Goal: Task Accomplishment & Management: Manage account settings

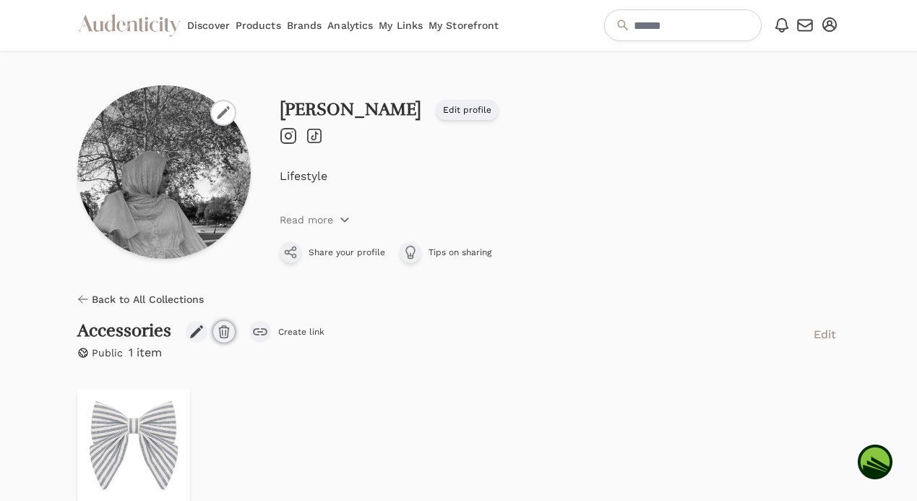
click at [220, 337] on icon "button" at bounding box center [224, 332] width 10 height 12
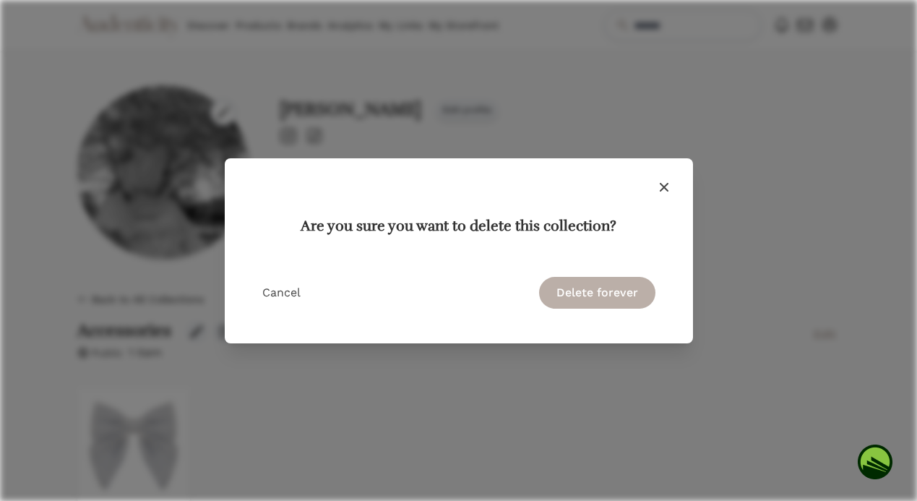
click at [577, 289] on button "Delete forever" at bounding box center [597, 293] width 116 height 32
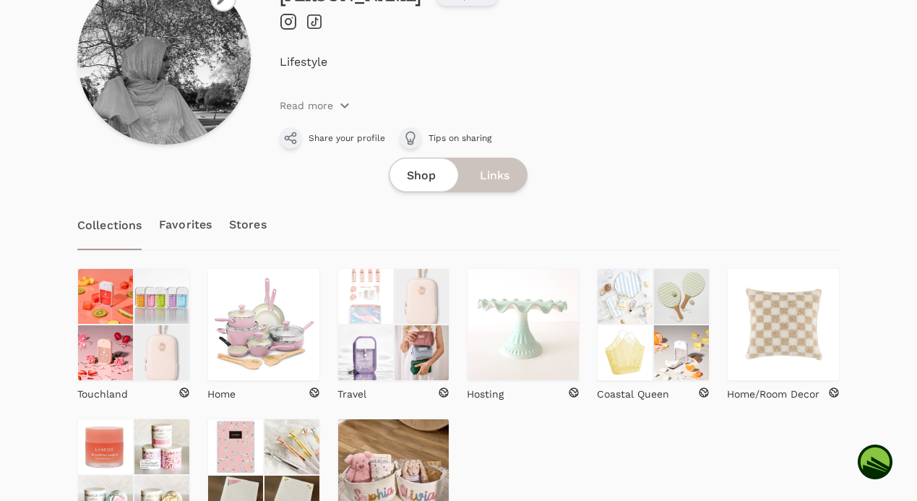
scroll to position [285, 0]
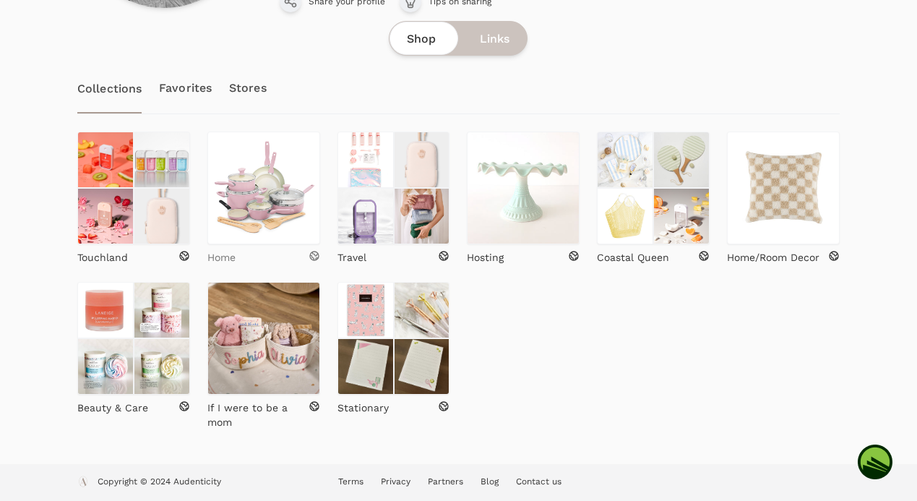
click at [283, 251] on div "Home" at bounding box center [263, 257] width 113 height 14
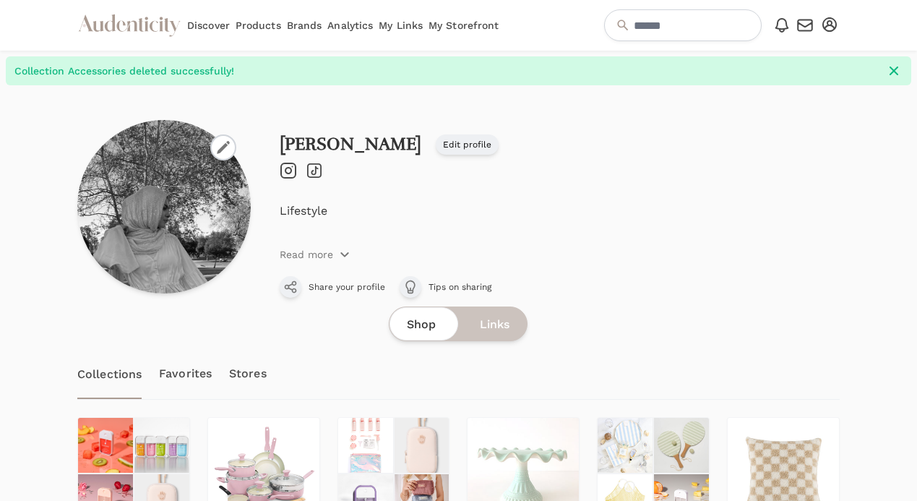
scroll to position [285, 0]
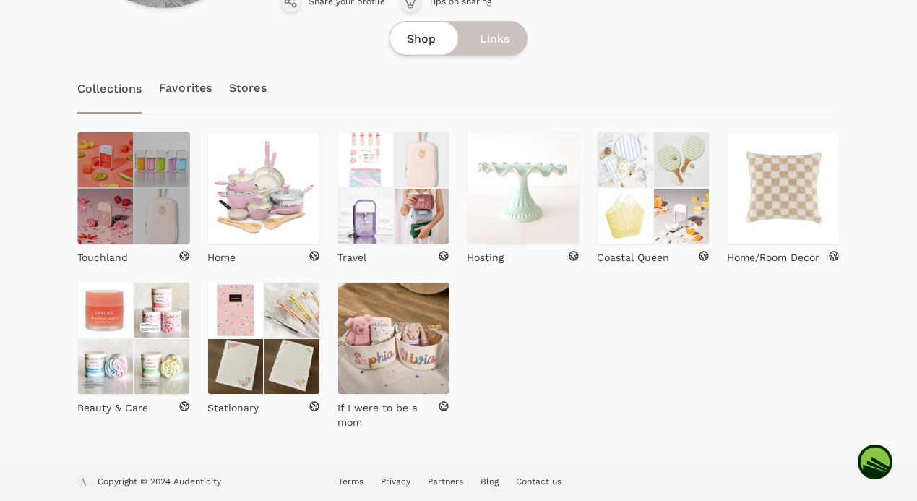
click at [144, 202] on img at bounding box center [162, 216] width 56 height 56
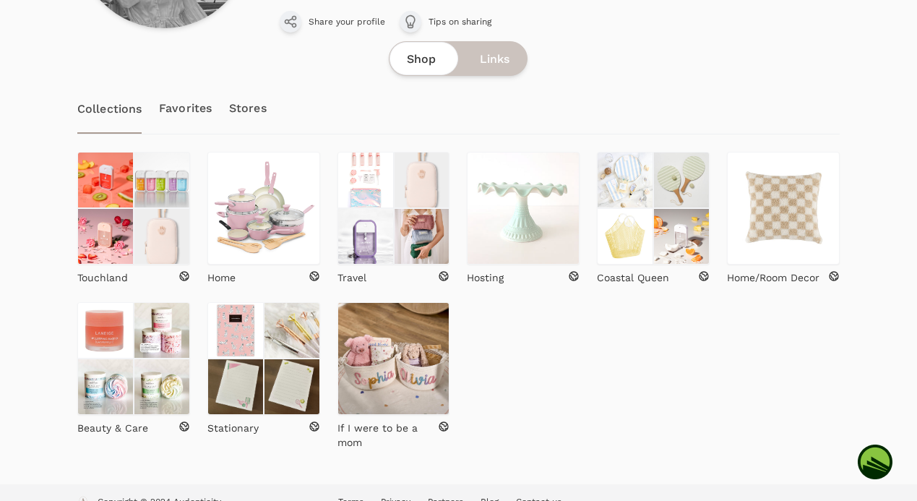
scroll to position [285, 0]
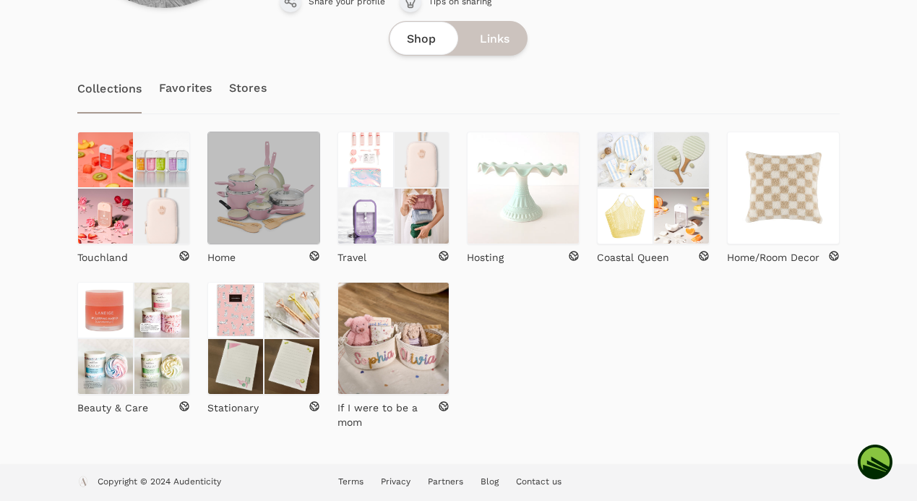
click at [270, 217] on img at bounding box center [263, 187] width 113 height 113
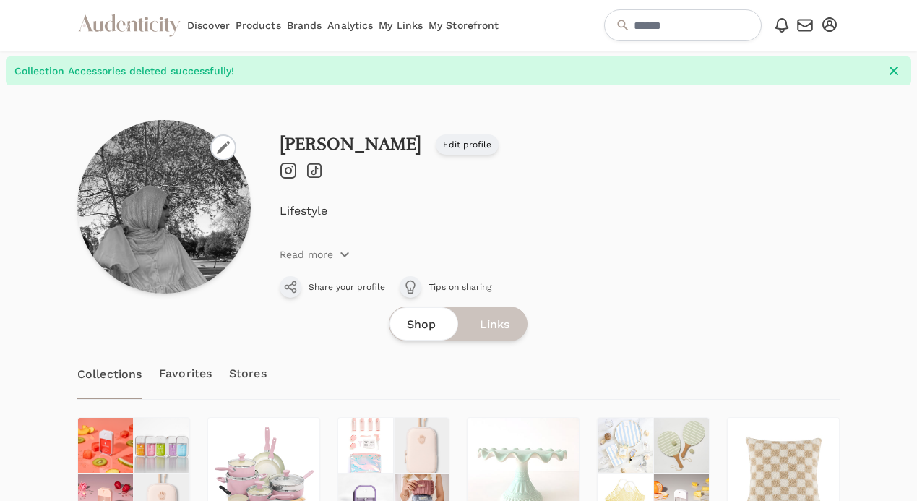
scroll to position [265, 0]
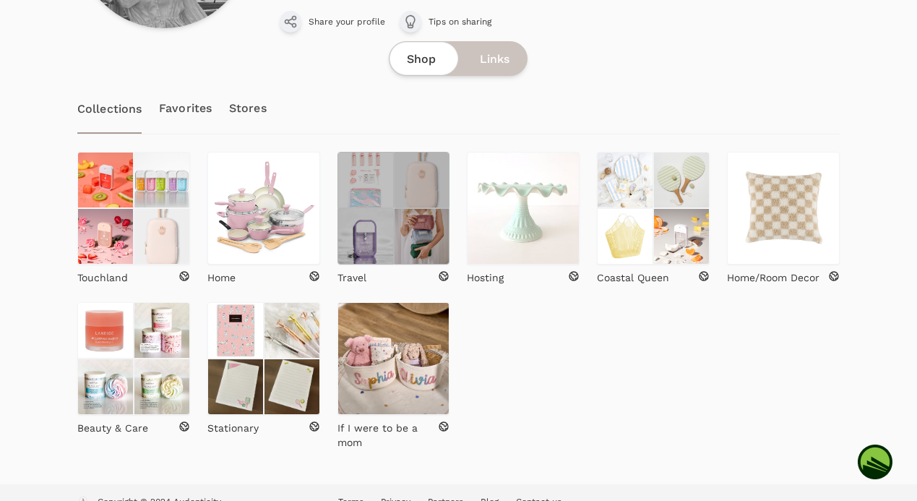
click at [394, 241] on img at bounding box center [422, 236] width 56 height 56
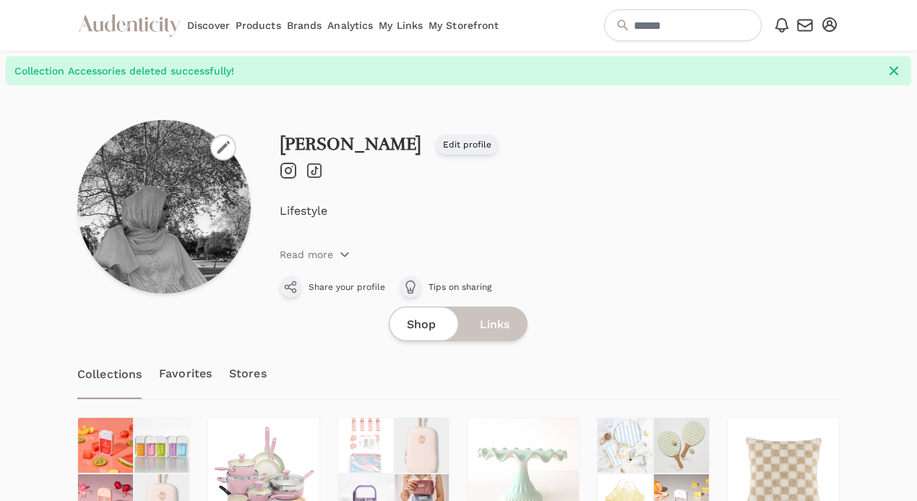
scroll to position [265, 0]
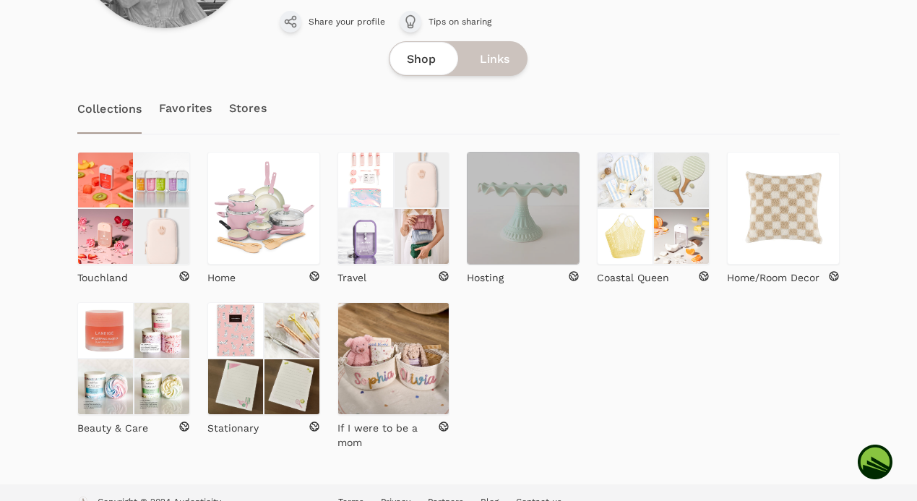
click at [561, 246] on img at bounding box center [523, 208] width 113 height 113
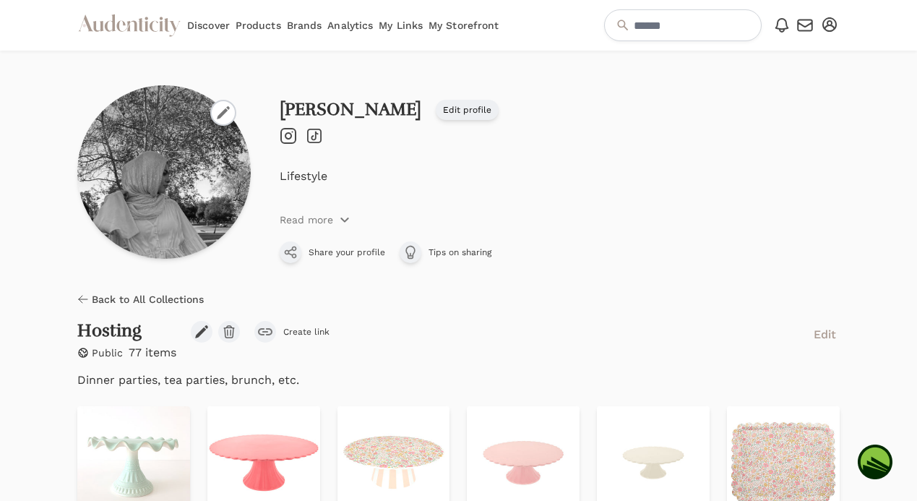
click at [270, 332] on icon "submit" at bounding box center [265, 331] width 14 height 7
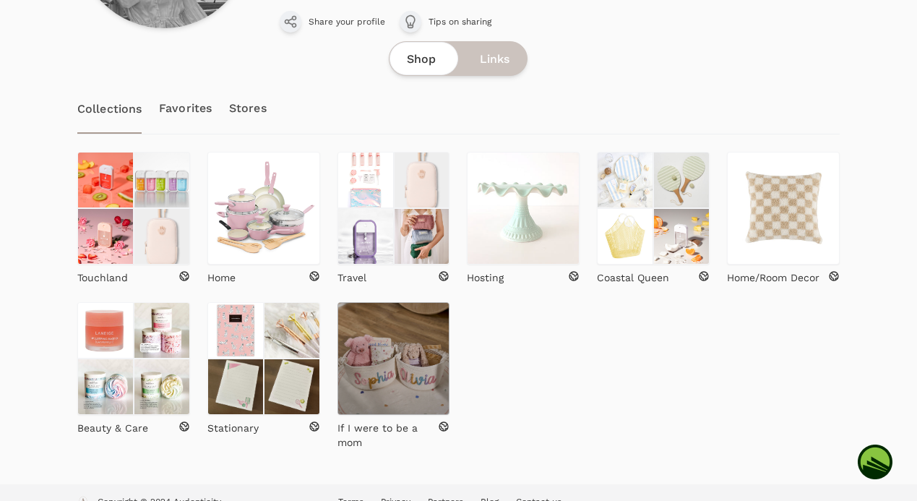
scroll to position [285, 0]
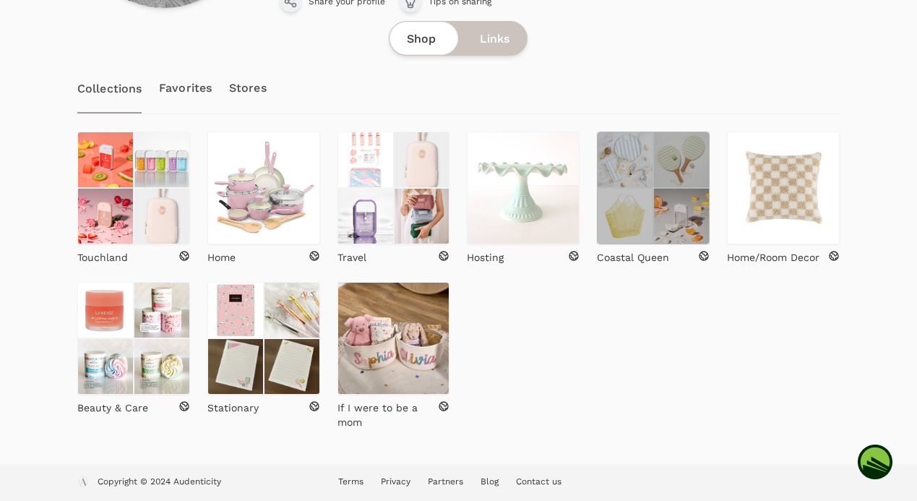
click at [662, 222] on img at bounding box center [681, 216] width 56 height 56
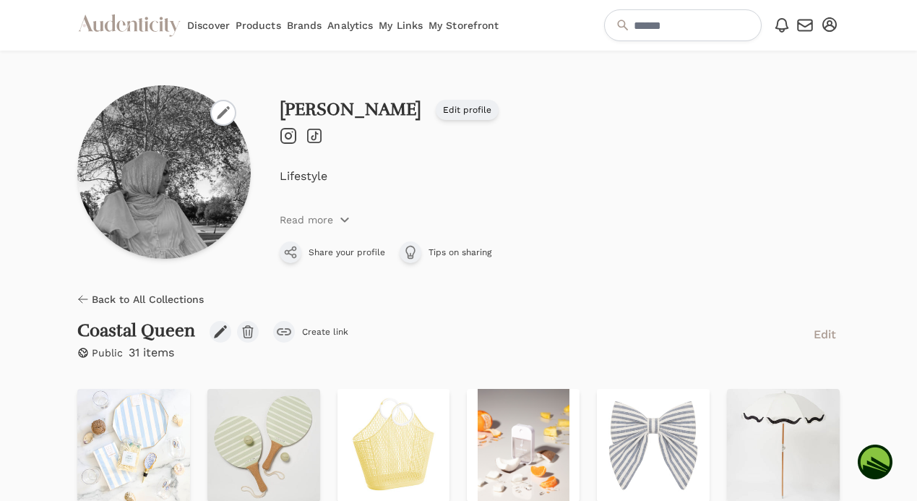
click at [282, 330] on icon "submit" at bounding box center [284, 331] width 14 height 7
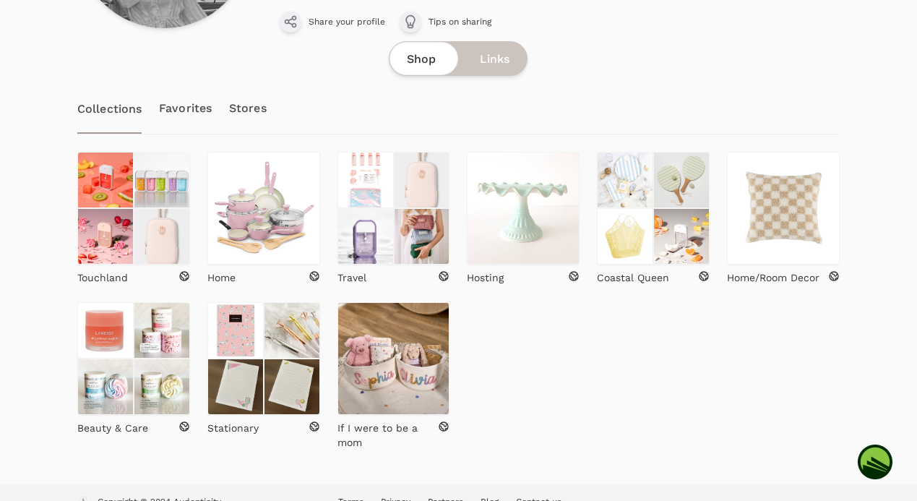
scroll to position [285, 0]
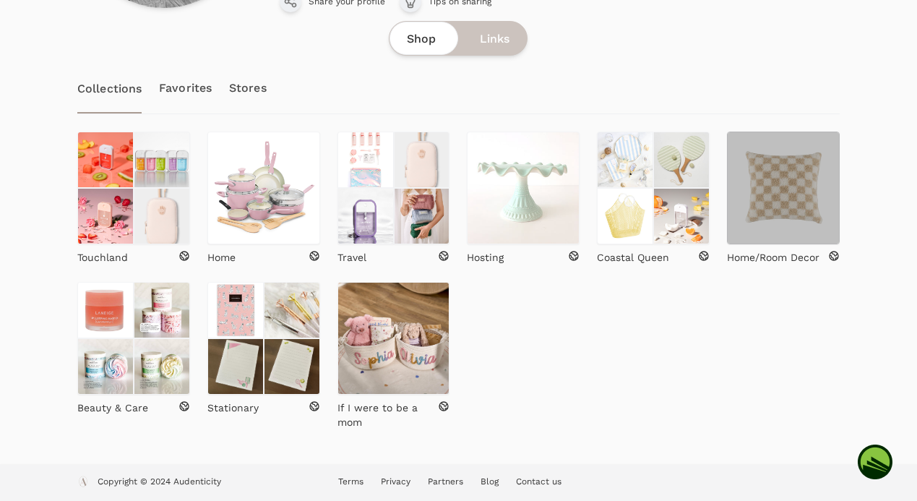
click at [770, 207] on img at bounding box center [783, 187] width 113 height 113
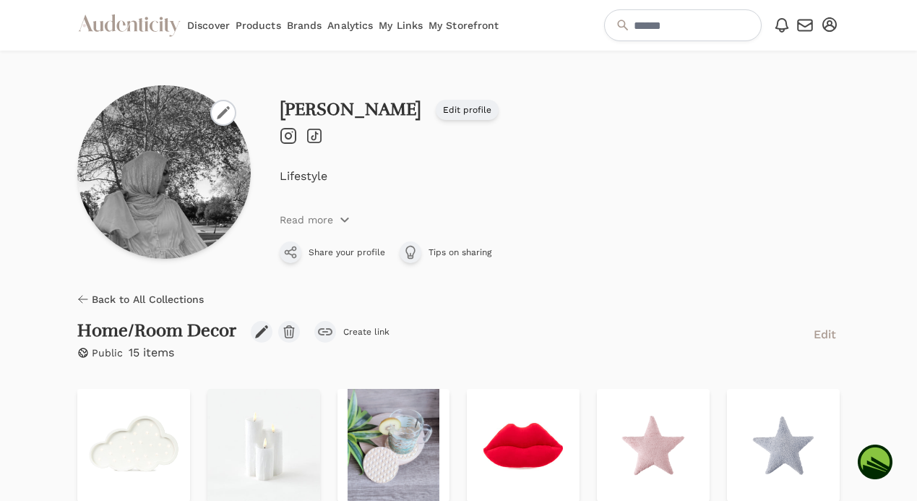
click at [337, 330] on button "Create link" at bounding box center [351, 332] width 75 height 22
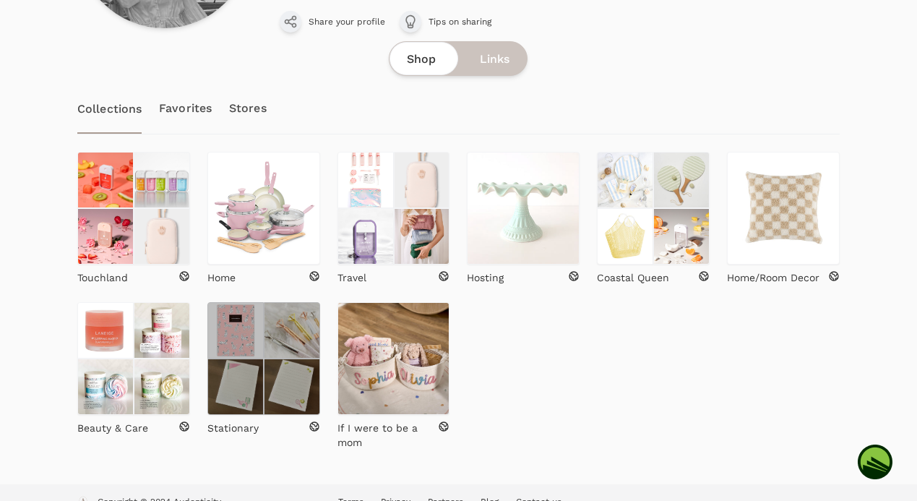
scroll to position [285, 0]
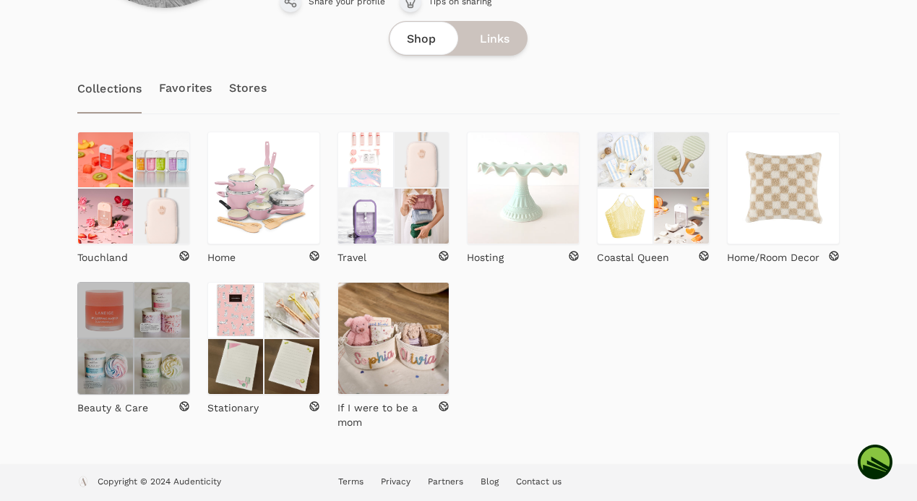
click at [155, 363] on img at bounding box center [162, 366] width 56 height 56
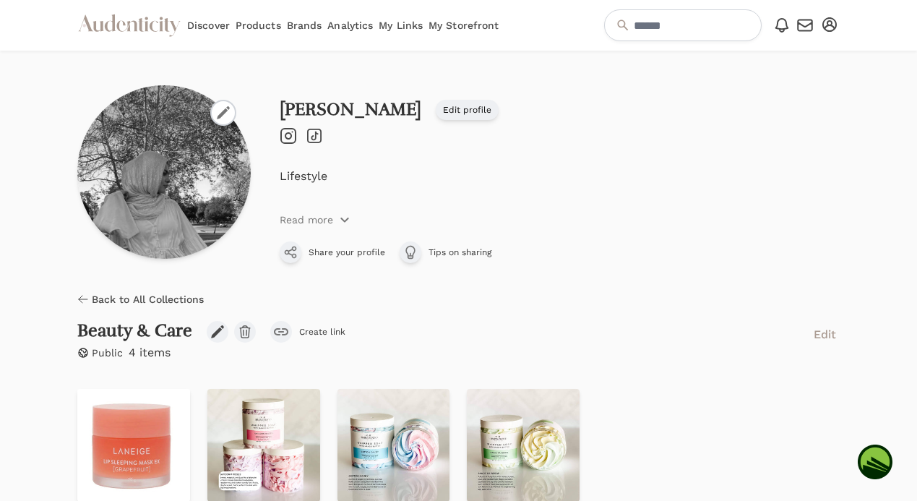
click at [281, 326] on div "submit" at bounding box center [281, 332] width 22 height 22
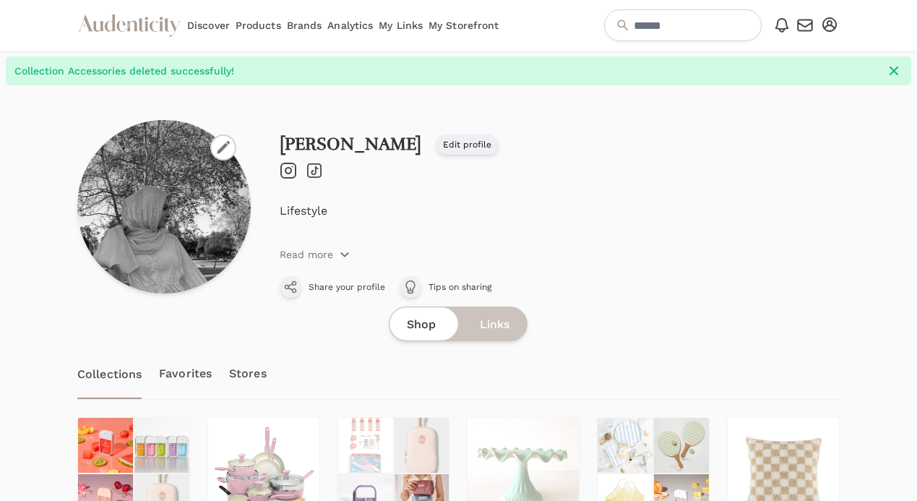
scroll to position [265, 0]
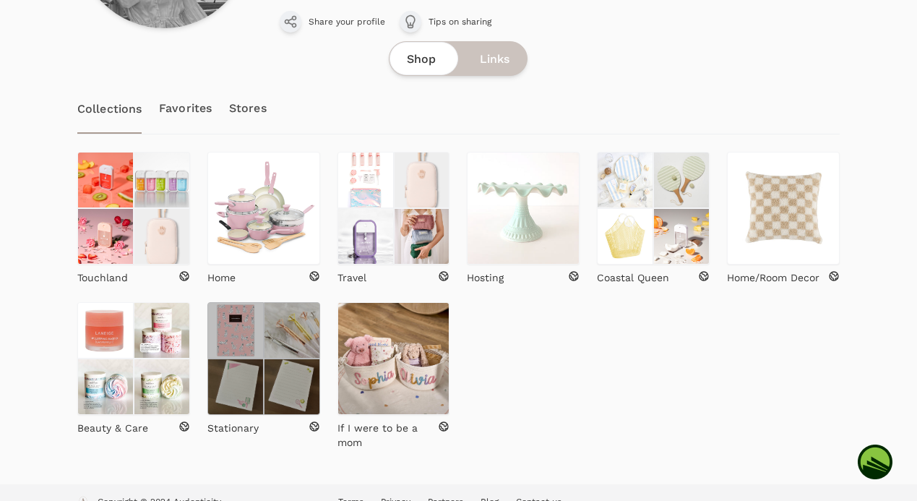
click at [281, 374] on img at bounding box center [292, 386] width 56 height 56
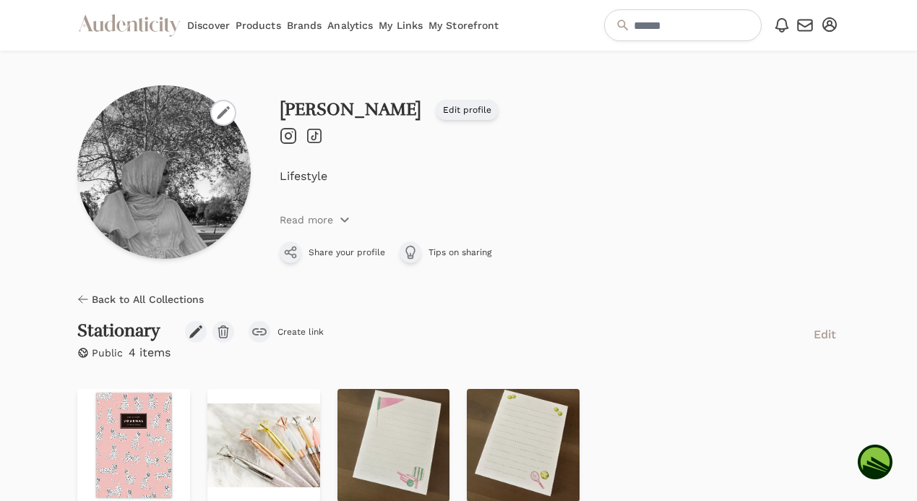
click at [259, 336] on div "submit" at bounding box center [259, 332] width 22 height 22
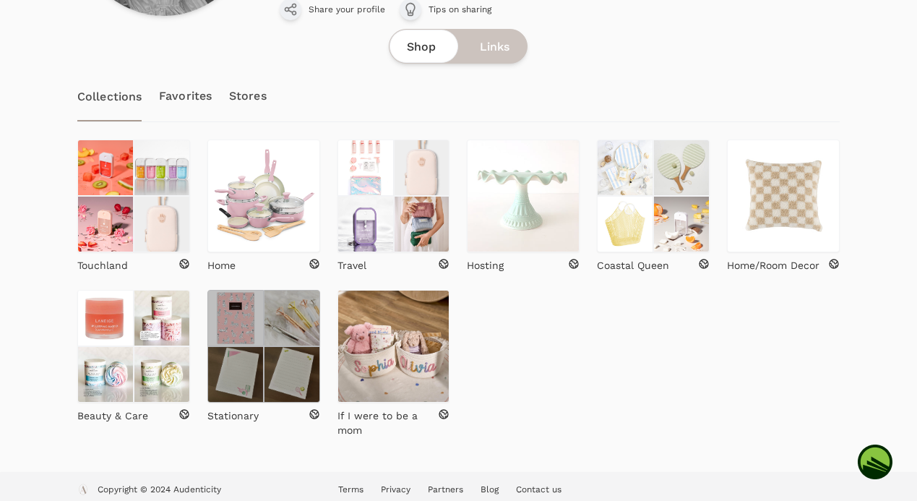
scroll to position [285, 0]
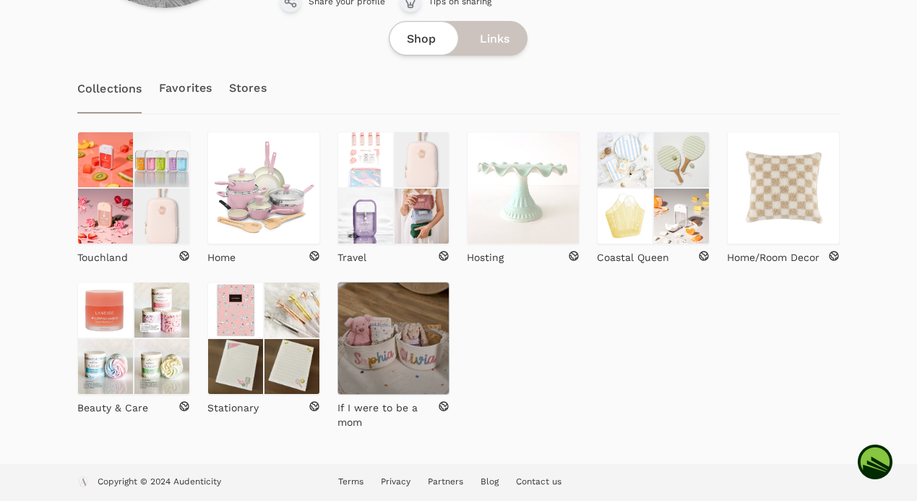
click at [380, 305] on img at bounding box center [393, 338] width 113 height 113
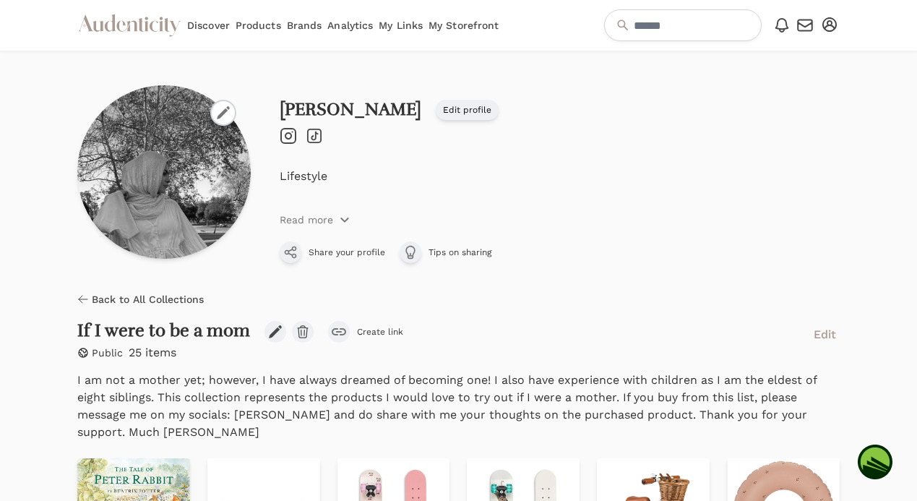
click at [348, 325] on button "Create link" at bounding box center [365, 332] width 75 height 22
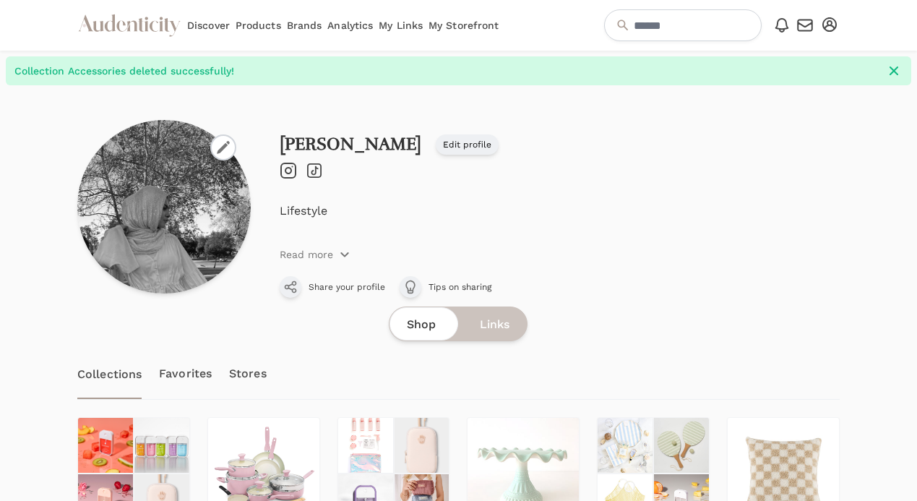
scroll to position [265, 0]
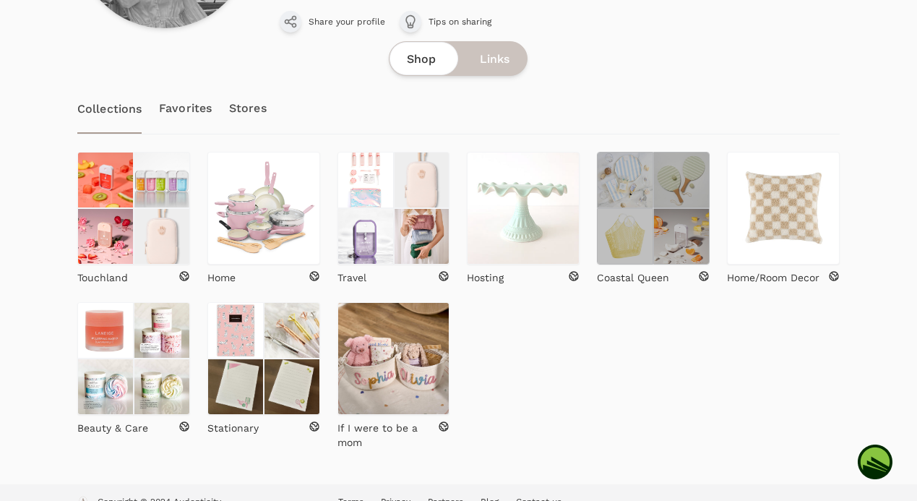
click at [677, 202] on img at bounding box center [681, 180] width 56 height 56
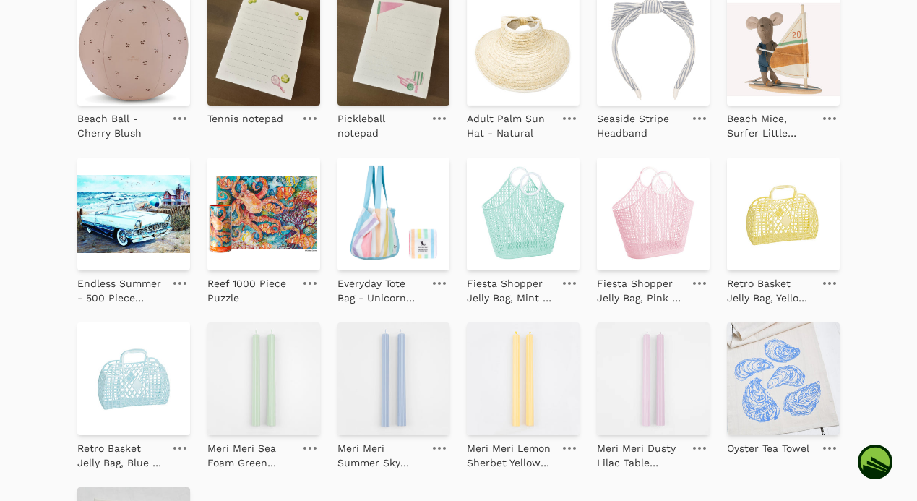
scroll to position [842, 0]
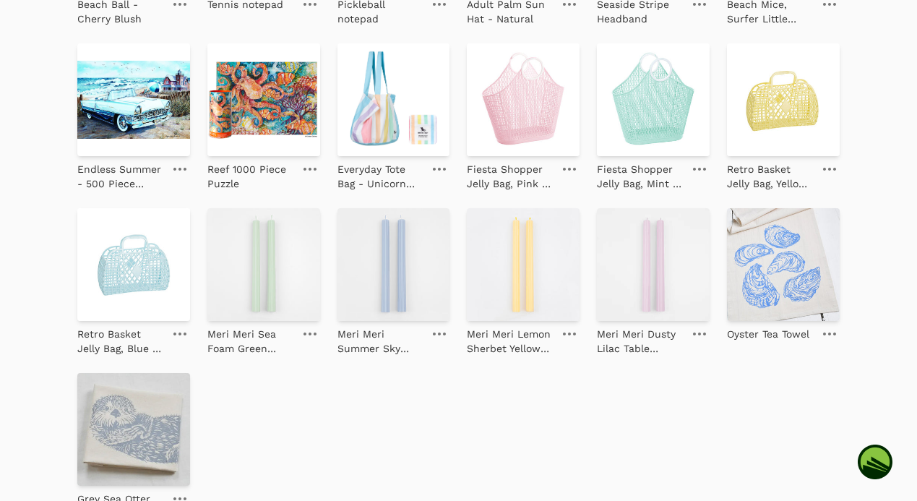
click at [704, 332] on link at bounding box center [699, 333] width 20 height 17
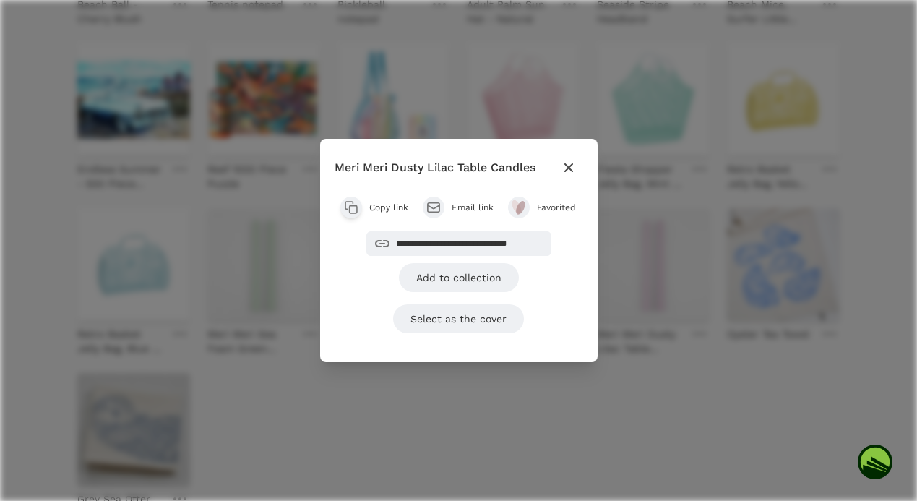
click at [503, 409] on div "**********" at bounding box center [458, 250] width 917 height 501
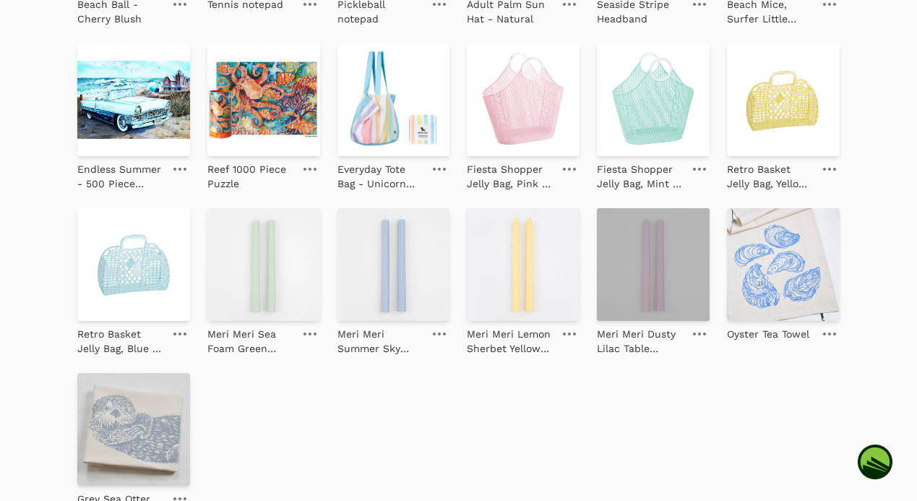
click at [636, 271] on img at bounding box center [653, 264] width 113 height 113
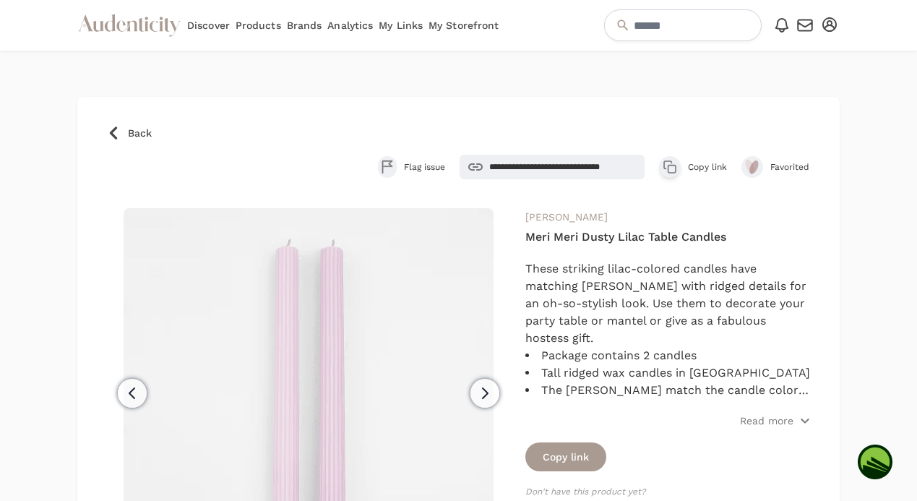
click at [106, 127] on icon at bounding box center [113, 133] width 14 height 14
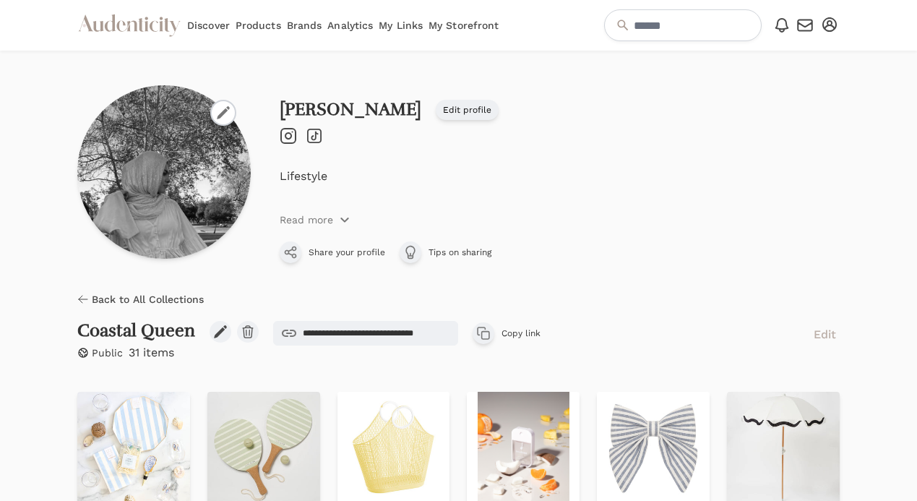
click at [813, 336] on span "Edit" at bounding box center [824, 334] width 22 height 17
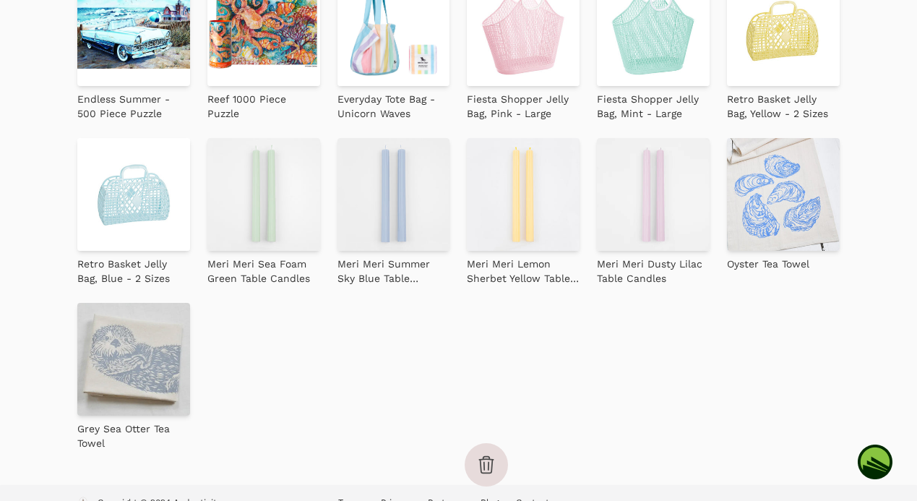
scroll to position [659, 0]
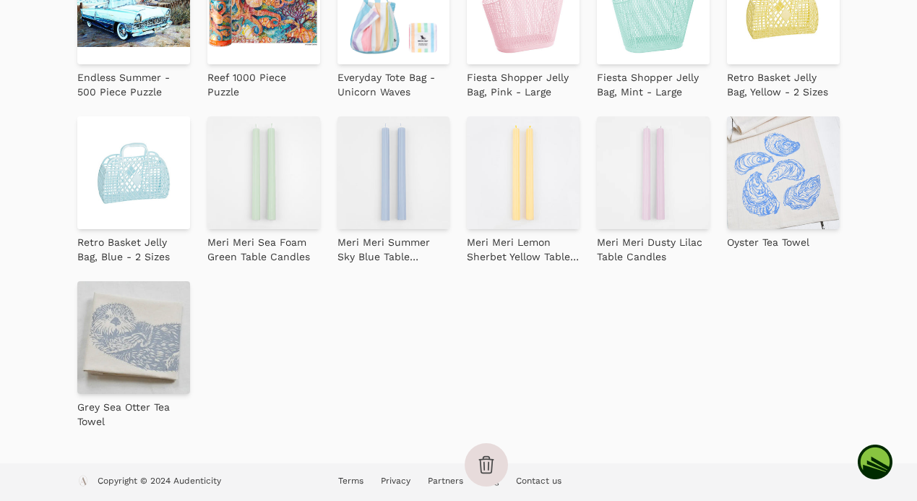
click at [691, 175] on img at bounding box center [653, 172] width 113 height 113
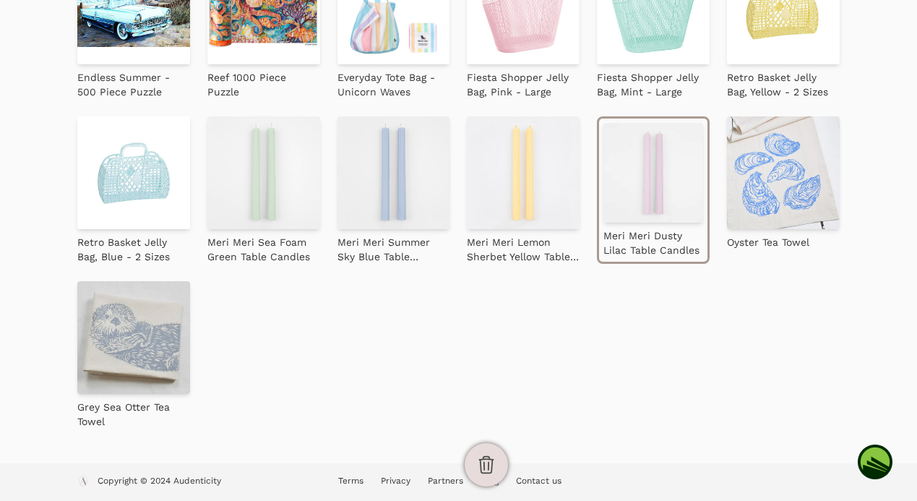
click at [483, 467] on icon "button" at bounding box center [486, 465] width 14 height 17
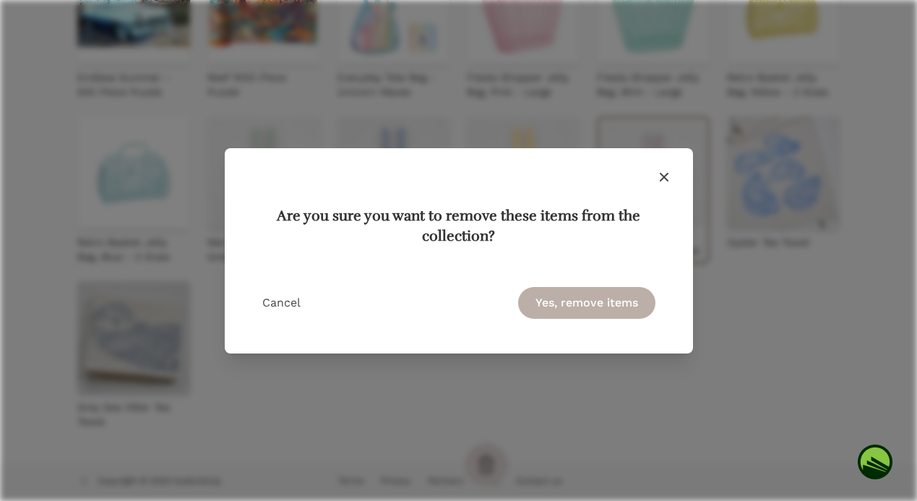
click at [585, 311] on button "Yes, remove items" at bounding box center [586, 303] width 137 height 32
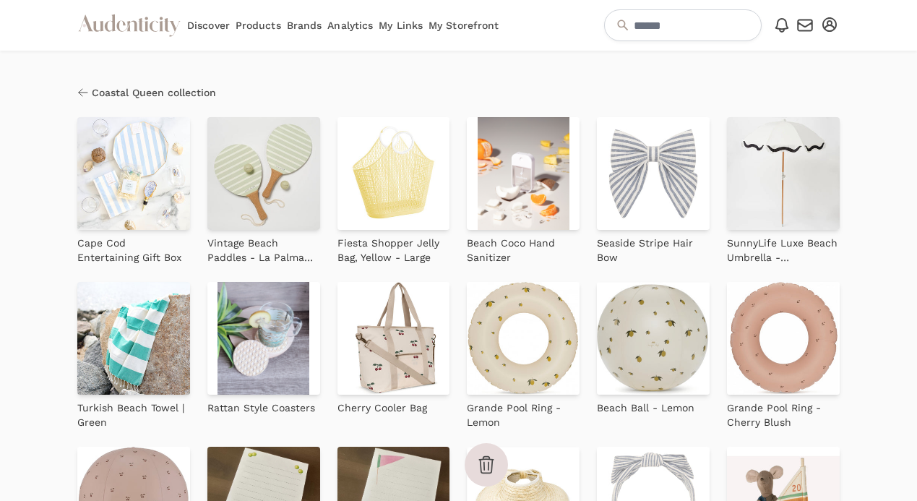
scroll to position [494, 0]
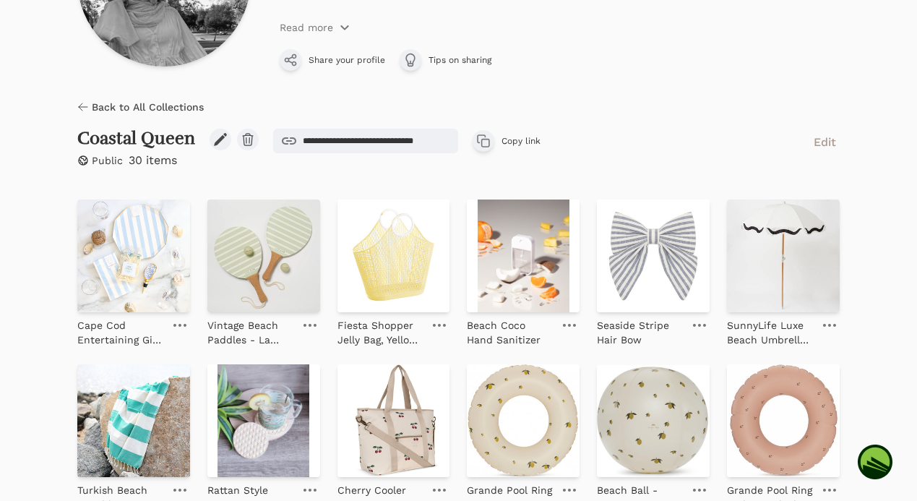
scroll to position [194, 0]
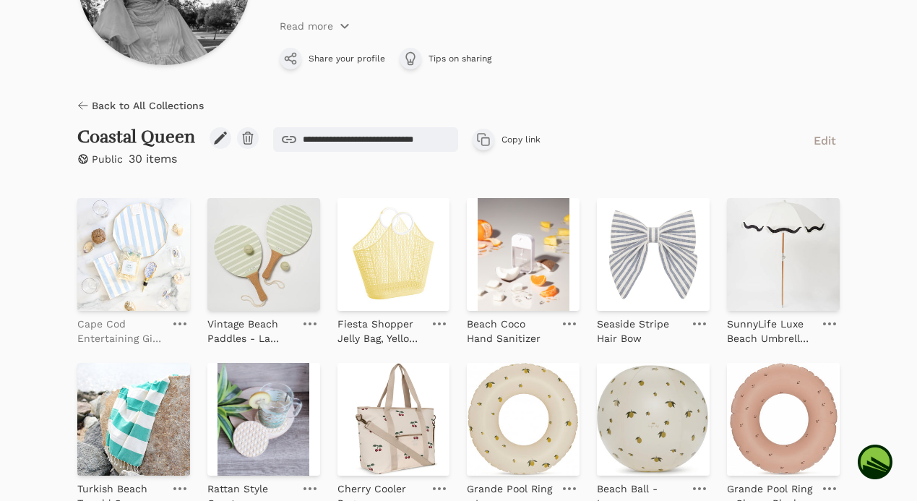
click at [103, 326] on p "Cape Cod Entertaining Gift Box" at bounding box center [120, 330] width 87 height 29
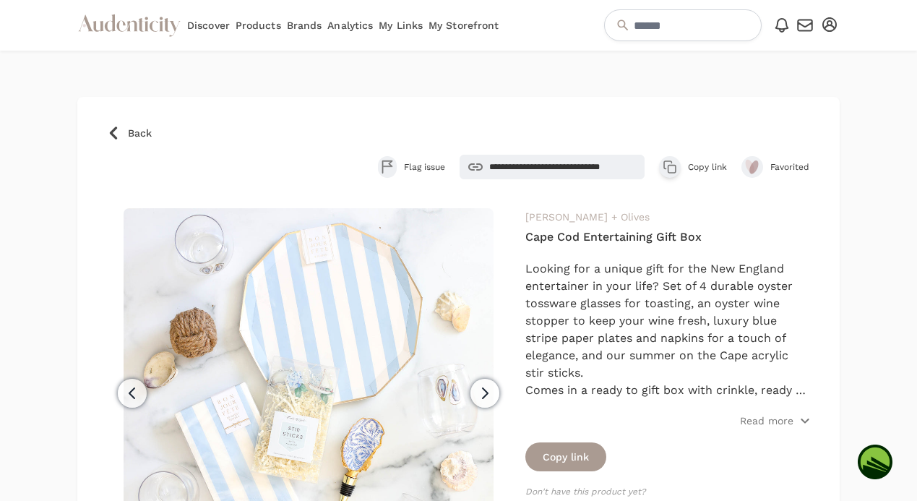
click at [574, 220] on link "Henry + Olives" at bounding box center [587, 217] width 124 height 12
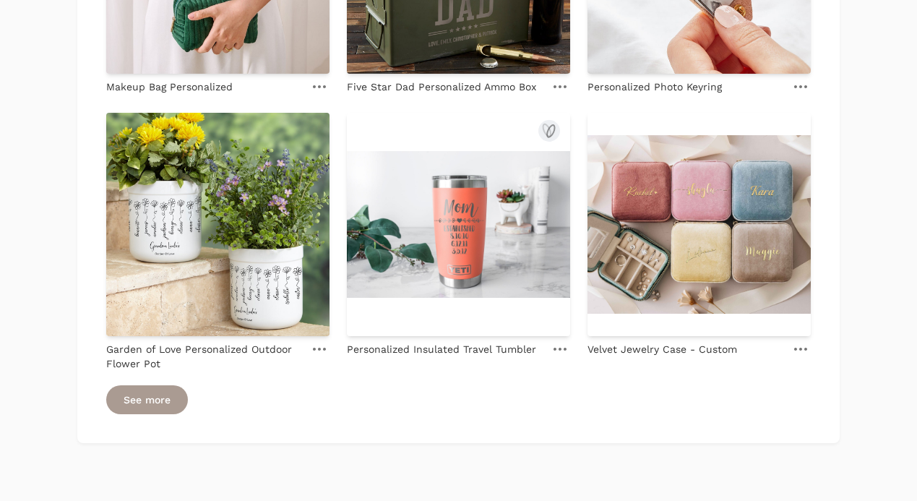
scroll to position [994, 0]
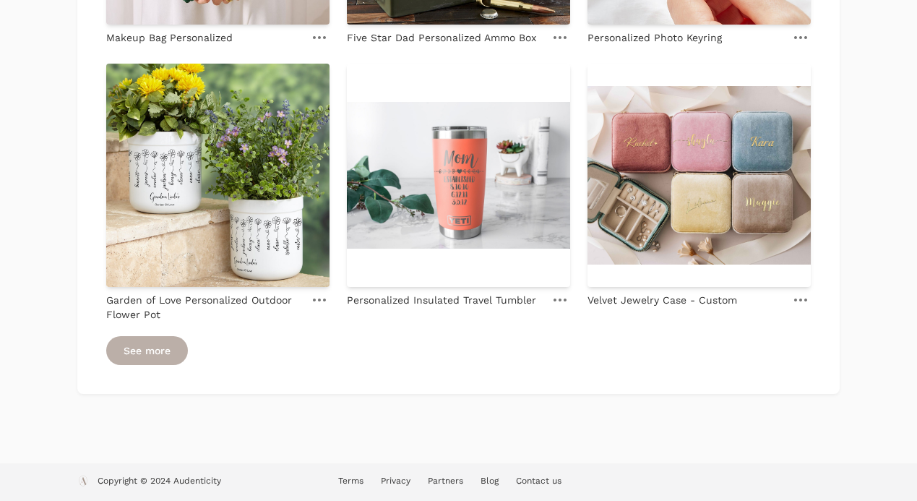
click at [158, 349] on link "See more" at bounding box center [147, 350] width 82 height 29
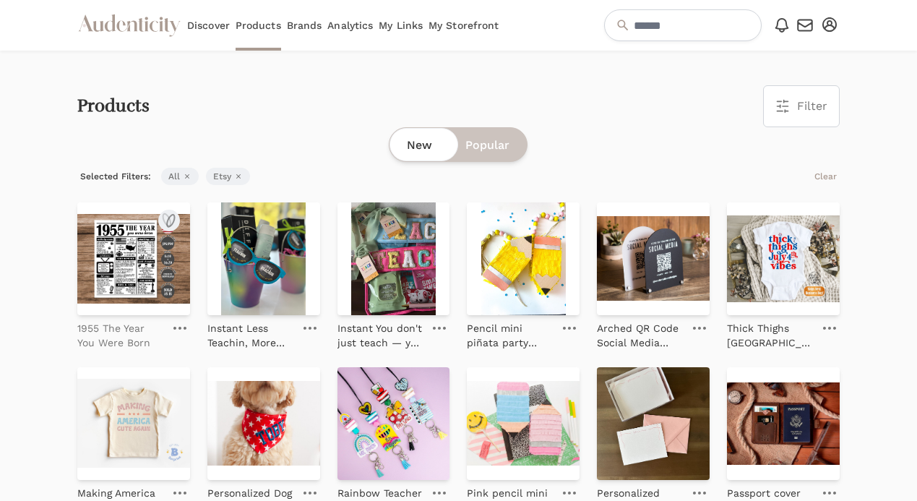
click at [149, 346] on p "1955 The Year You Were Born" at bounding box center [120, 335] width 87 height 29
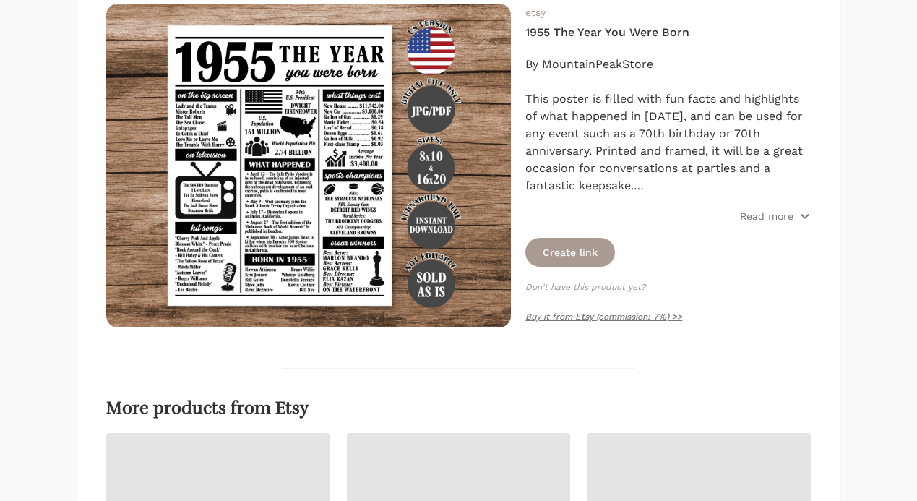
scroll to position [208, 0]
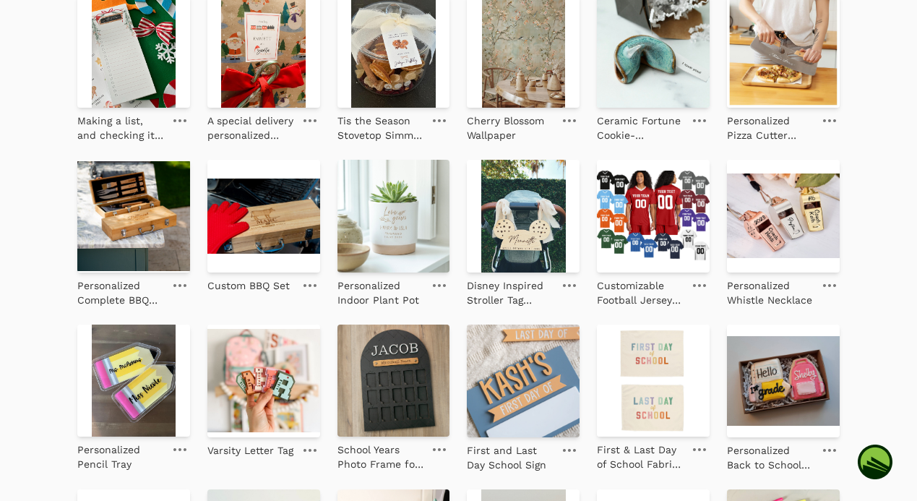
scroll to position [1454, 0]
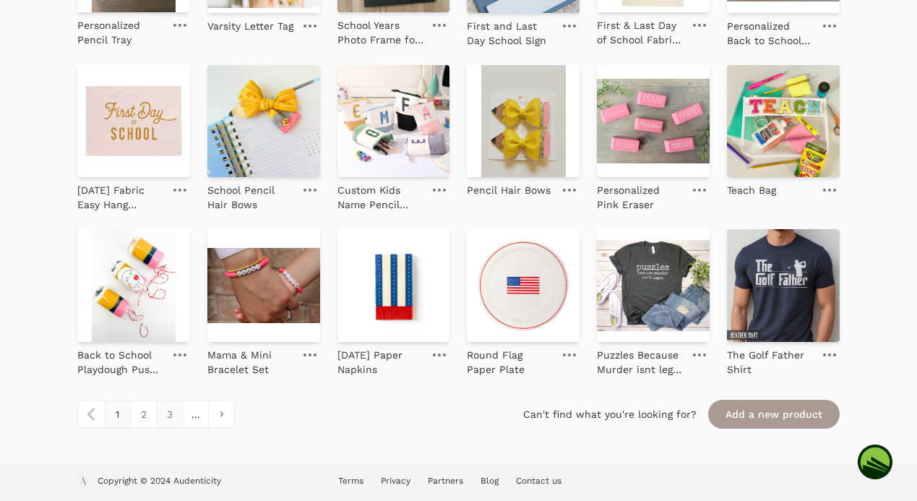
click at [167, 423] on link "3" at bounding box center [169, 414] width 26 height 26
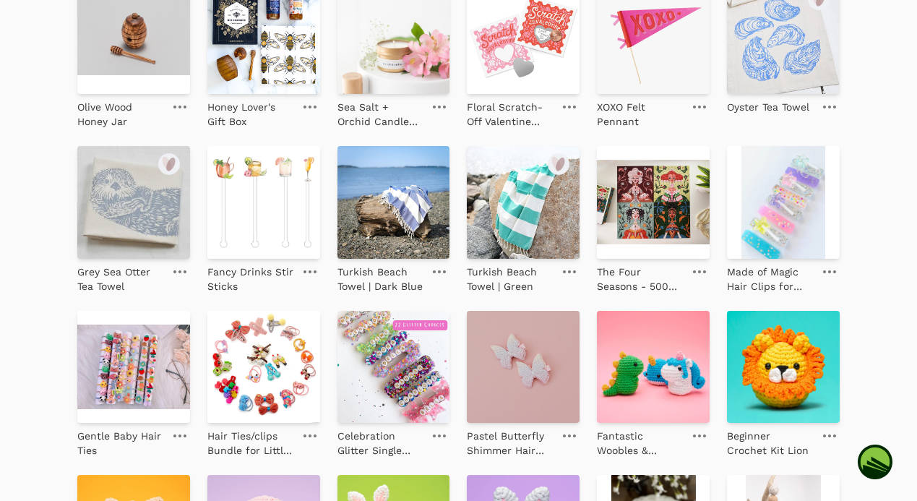
scroll to position [147, 0]
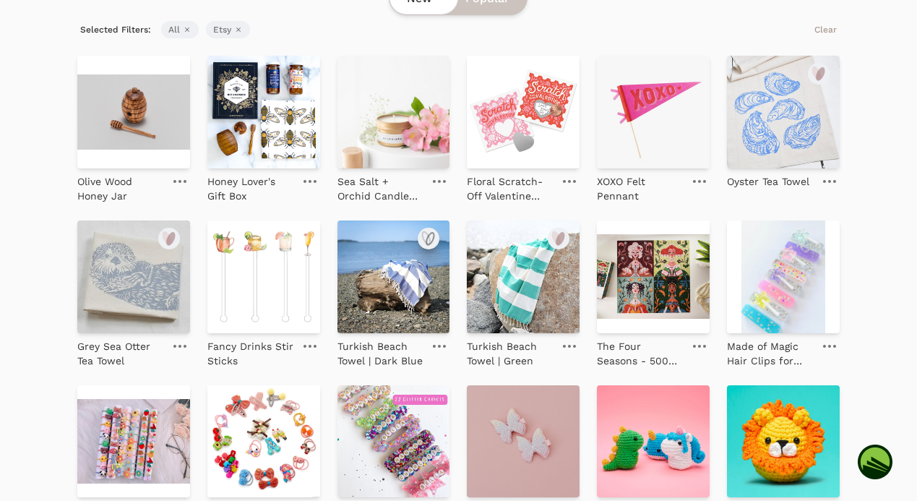
click at [430, 239] on icon "submit" at bounding box center [426, 238] width 7 height 12
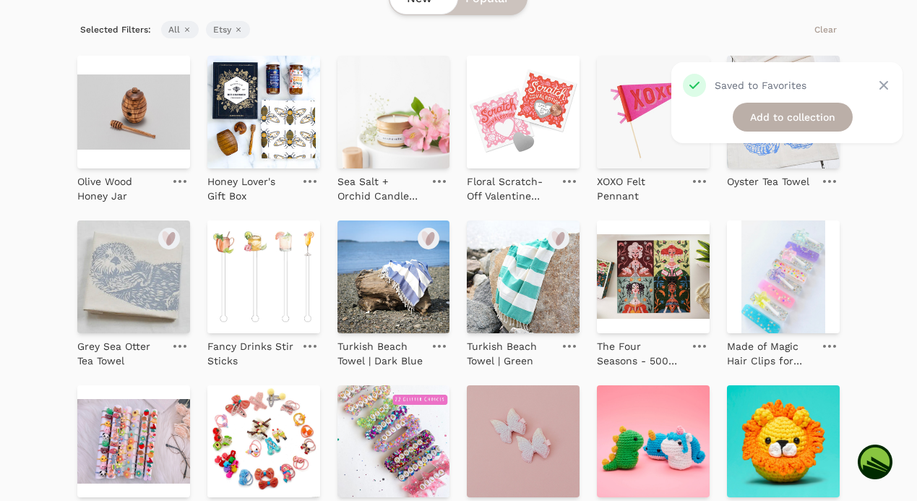
click at [771, 118] on link "Add to collection" at bounding box center [792, 117] width 120 height 29
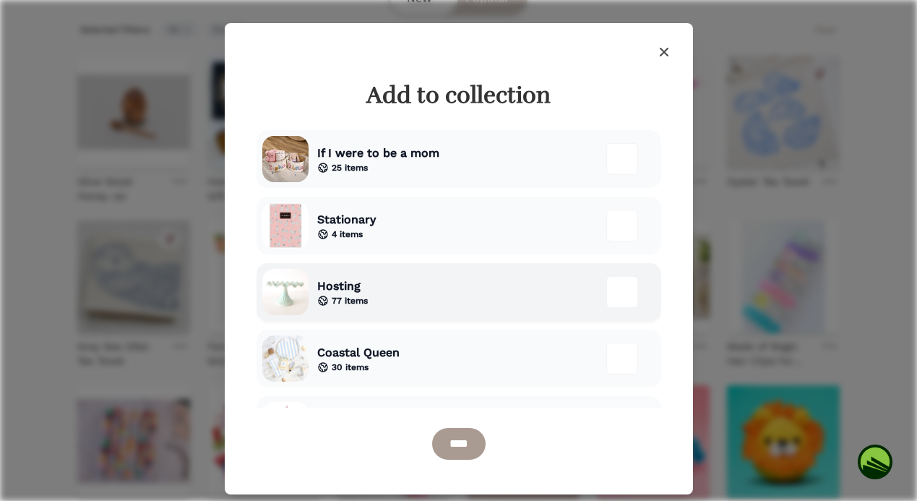
scroll to position [41, 0]
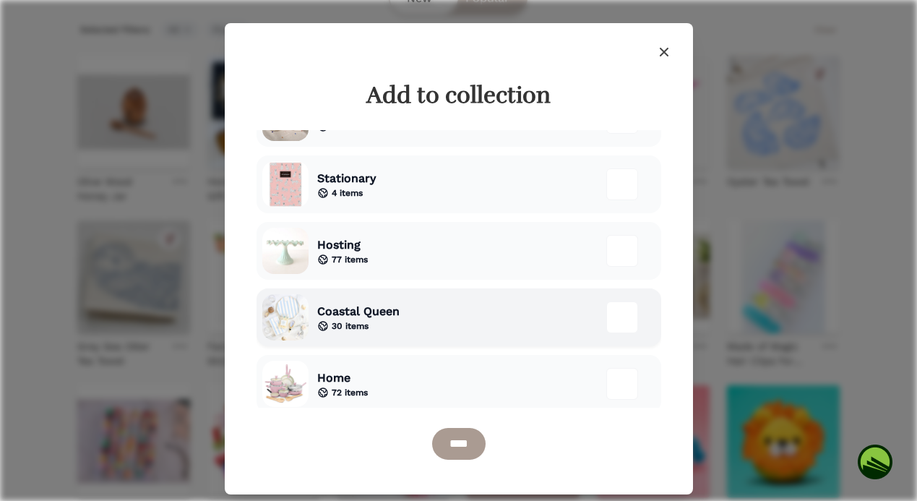
click at [618, 316] on div at bounding box center [622, 317] width 32 height 32
click at [469, 438] on input "****" at bounding box center [458, 444] width 53 height 32
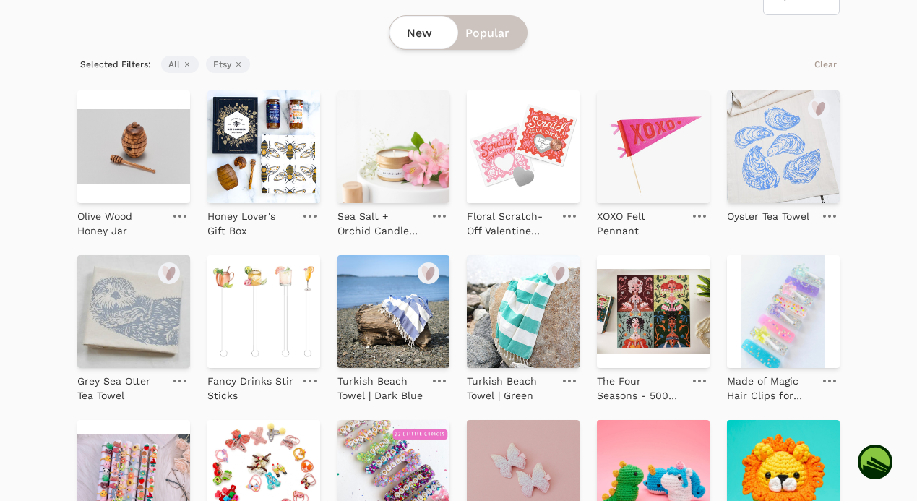
scroll to position [181, 0]
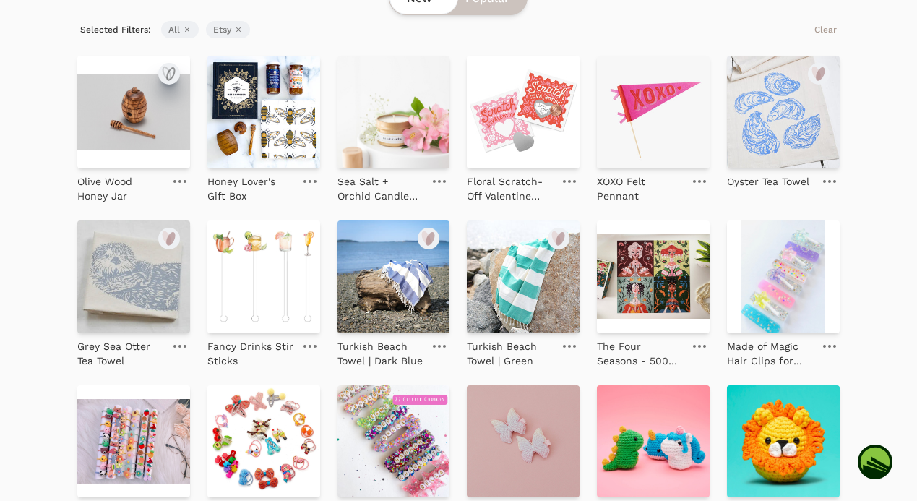
click at [172, 76] on icon "submit" at bounding box center [170, 74] width 7 height 12
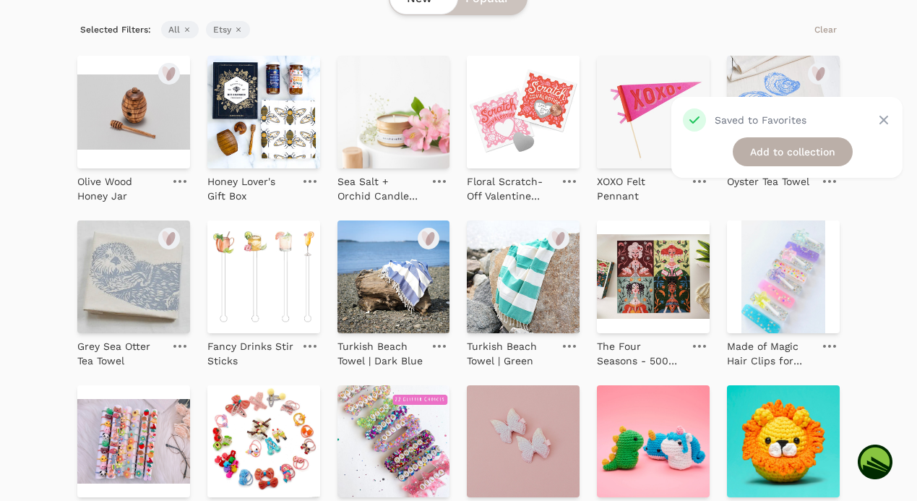
click at [761, 153] on link "Add to collection" at bounding box center [792, 151] width 120 height 29
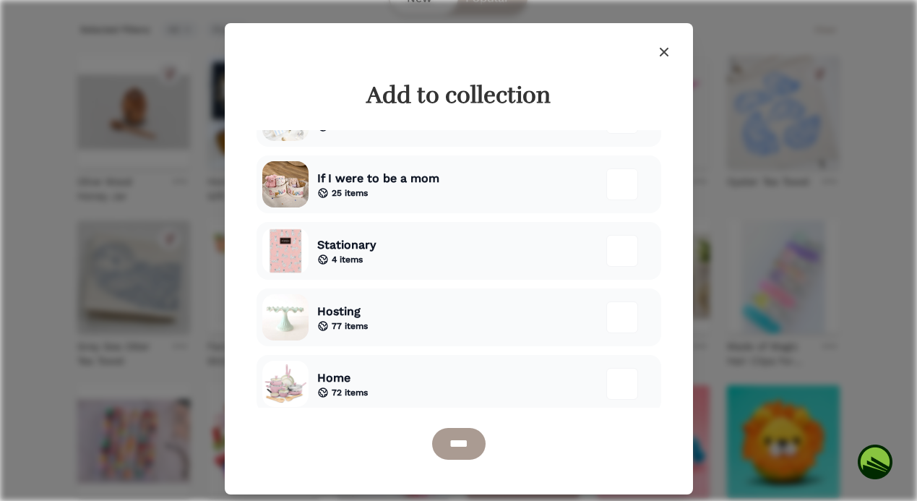
scroll to position [0, 0]
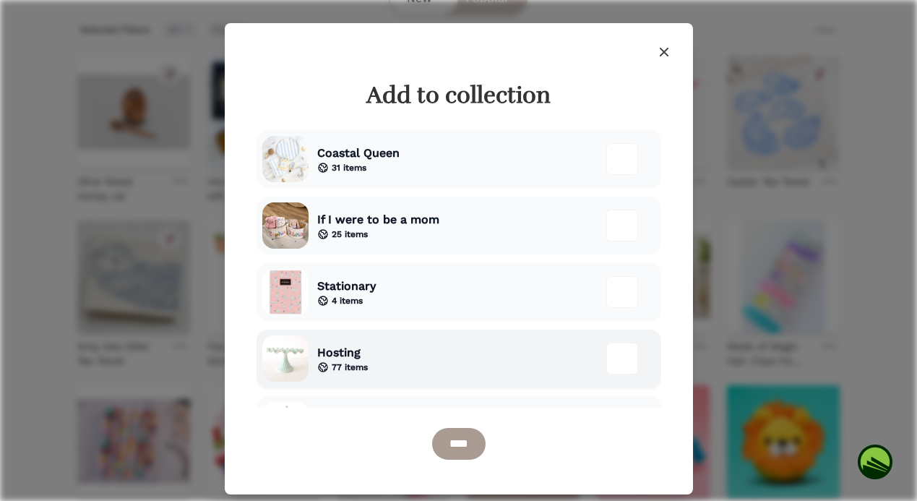
click at [386, 365] on div "Hosting 77 items" at bounding box center [458, 358] width 405 height 58
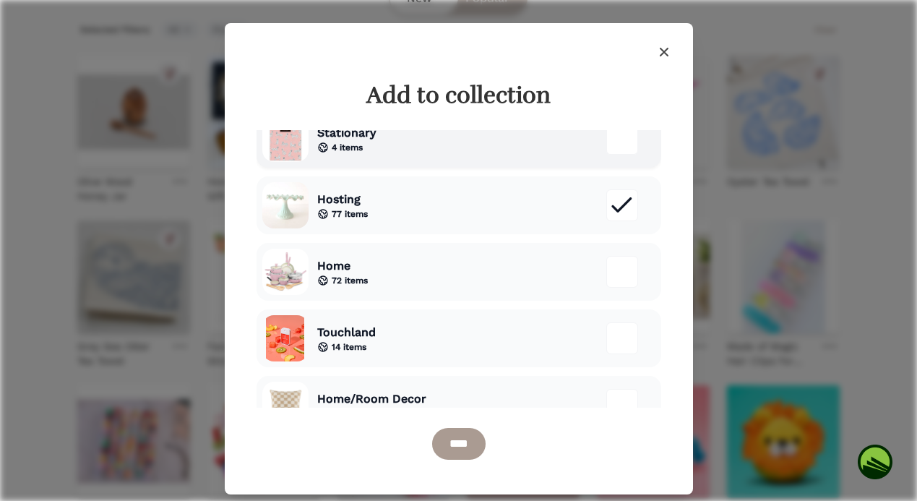
scroll to position [197, 0]
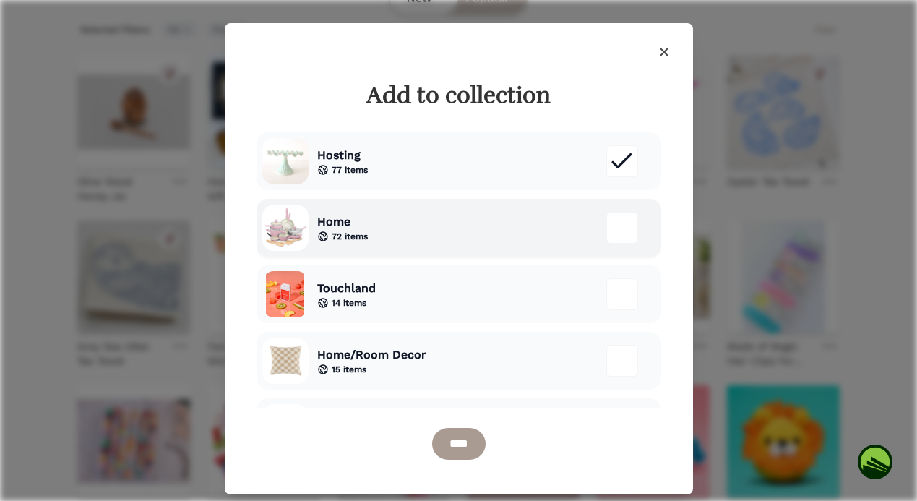
click at [442, 230] on div "Home 72 items" at bounding box center [458, 228] width 405 height 58
click at [458, 437] on input "****" at bounding box center [458, 444] width 53 height 32
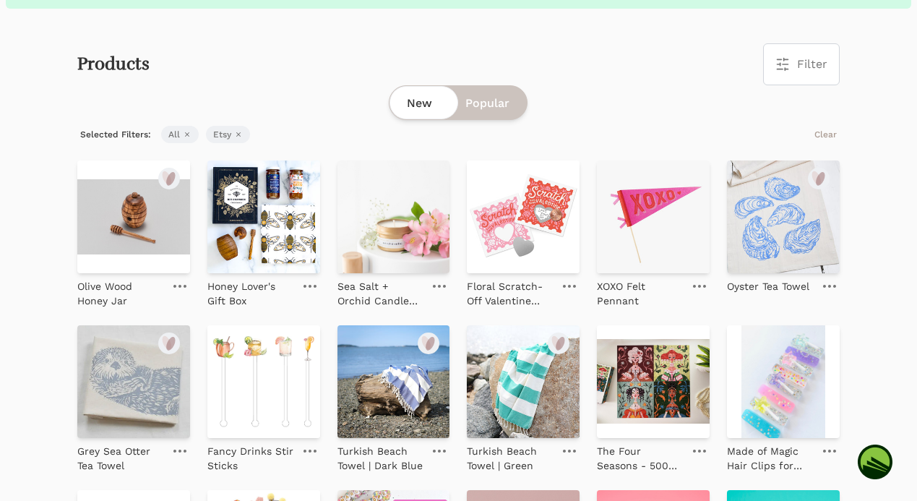
scroll to position [0, 0]
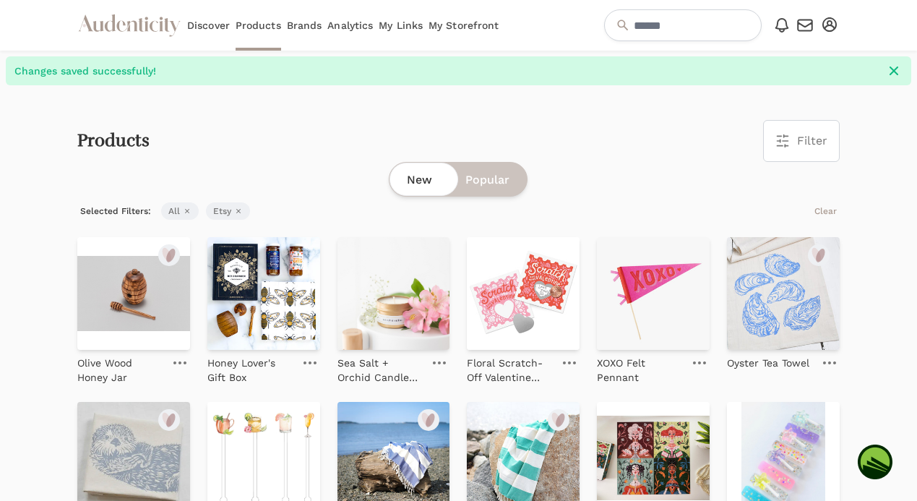
click at [435, 30] on link "My Storefront" at bounding box center [463, 25] width 70 height 51
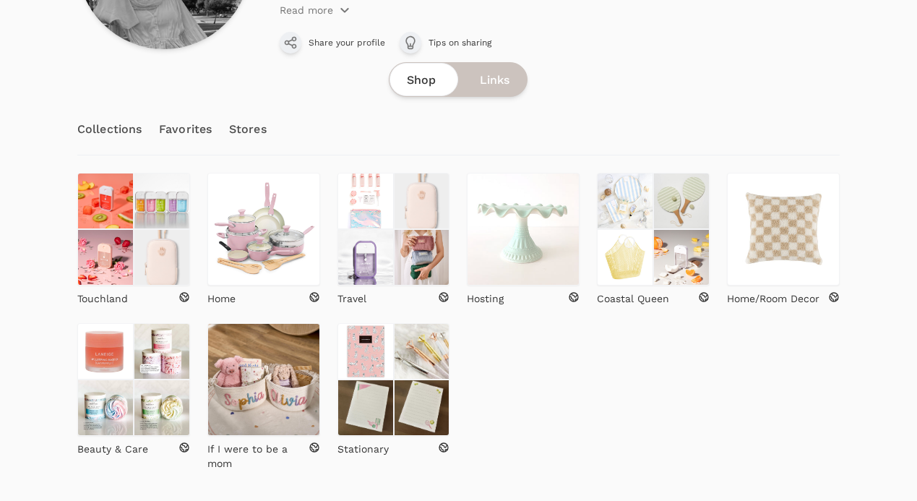
scroll to position [251, 0]
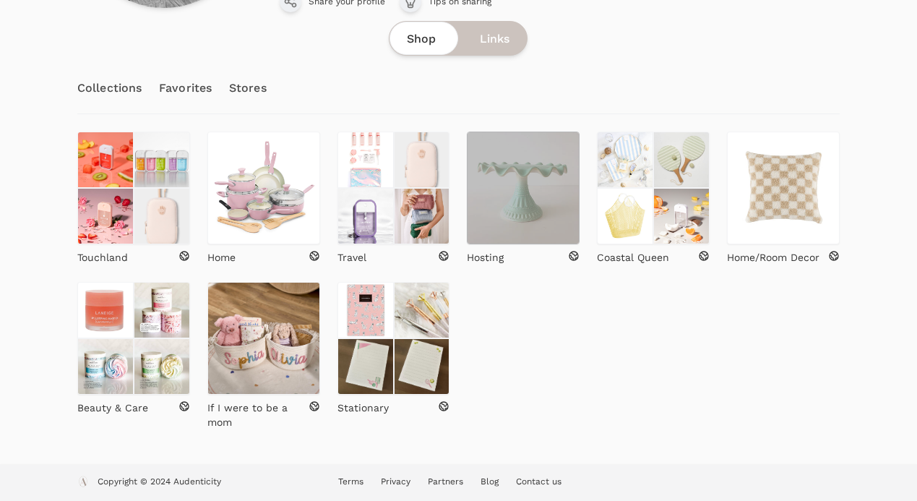
click at [518, 199] on img at bounding box center [523, 187] width 113 height 113
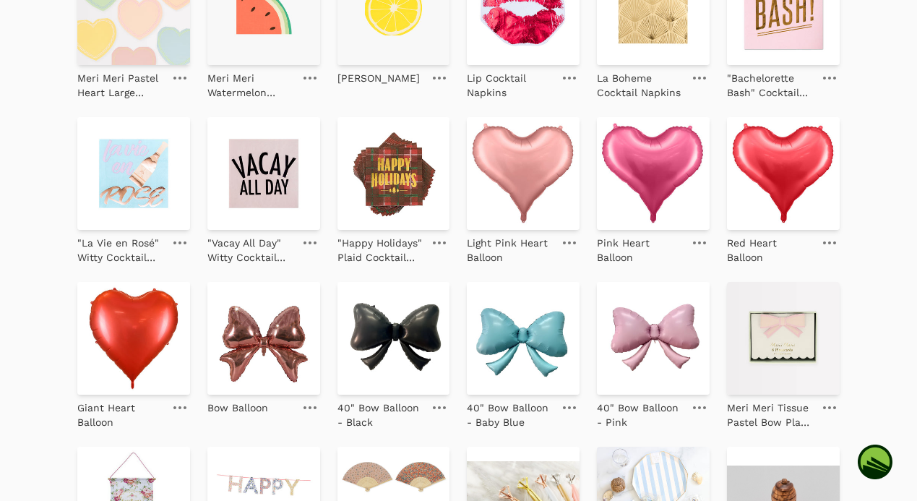
scroll to position [2102, 0]
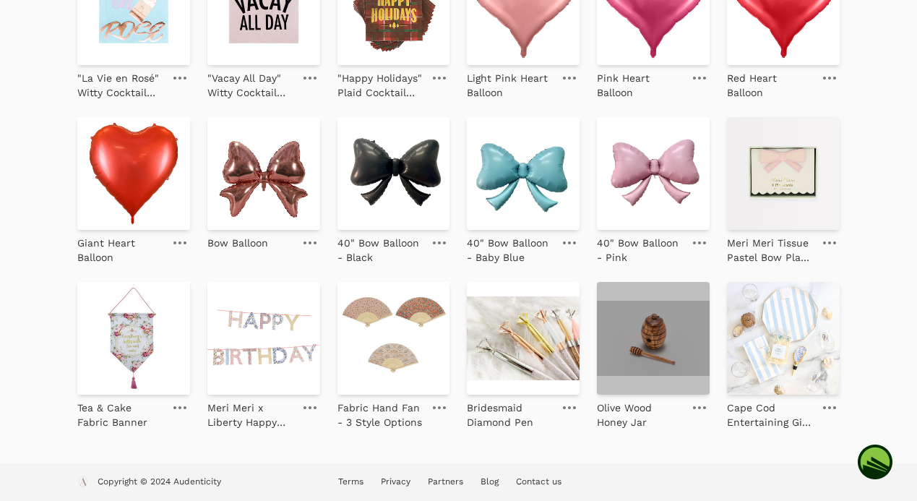
click at [666, 368] on img at bounding box center [653, 338] width 113 height 113
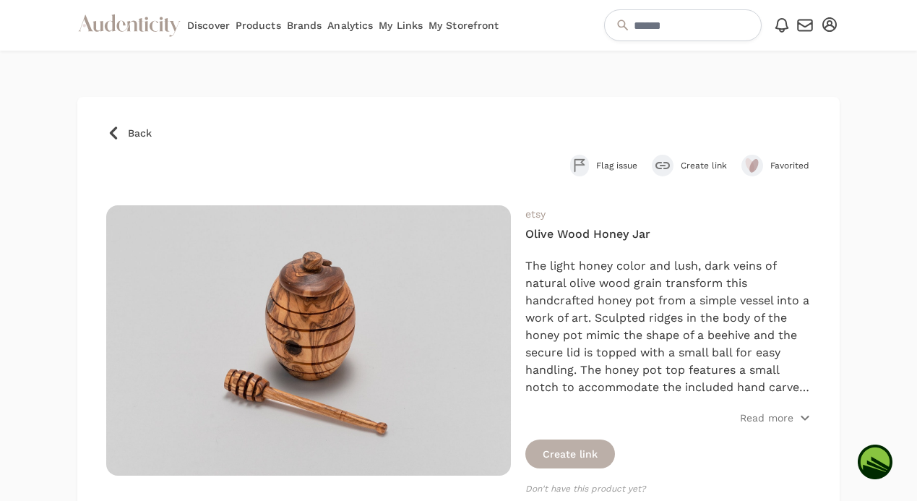
click at [555, 454] on button "Create link" at bounding box center [570, 453] width 90 height 29
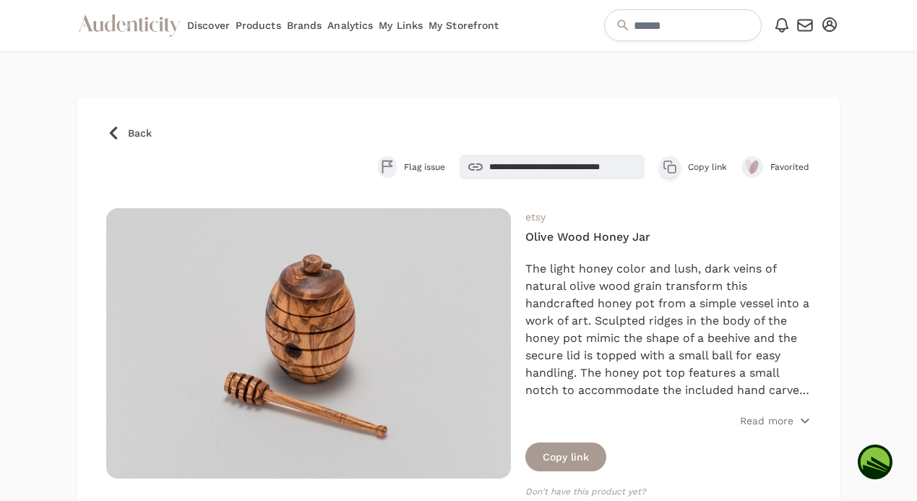
click at [113, 126] on icon at bounding box center [113, 133] width 14 height 14
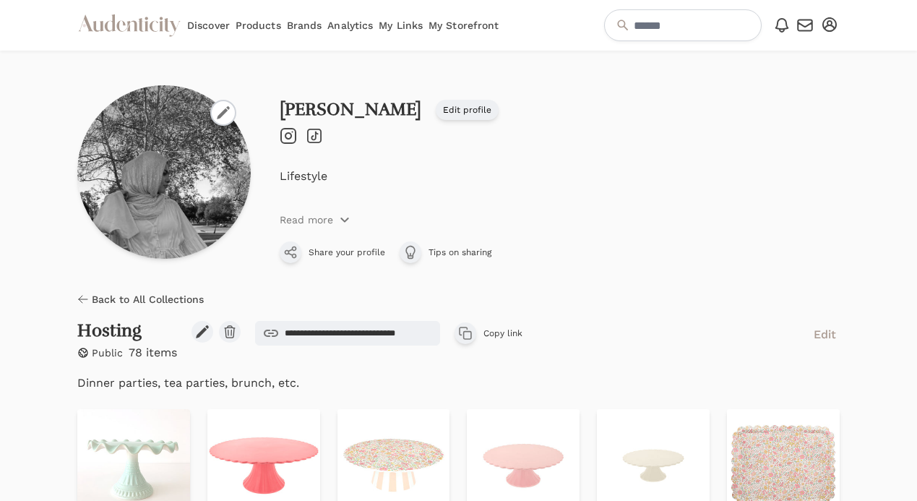
click at [138, 295] on span "Back to All Collections" at bounding box center [148, 299] width 112 height 14
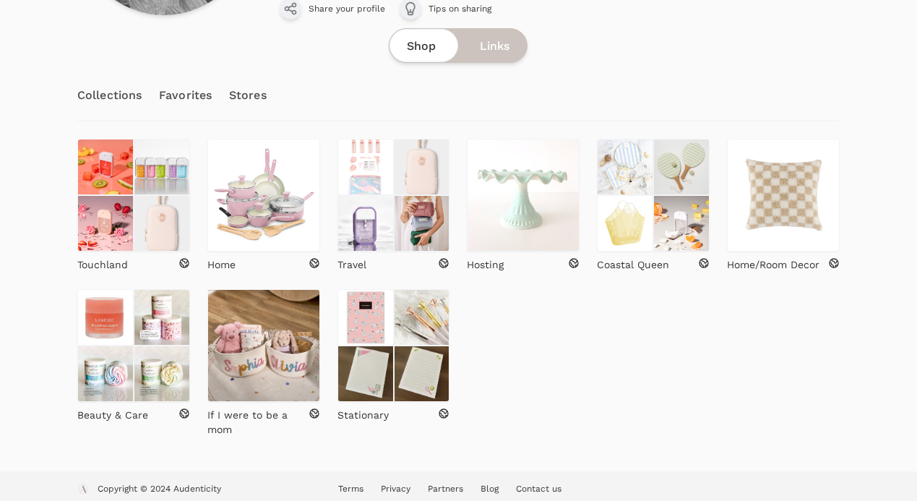
scroll to position [251, 0]
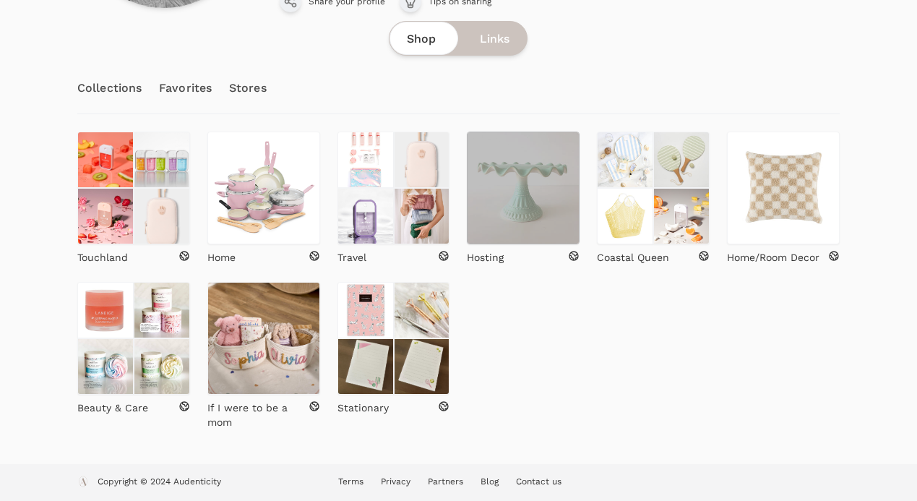
click at [509, 220] on img at bounding box center [523, 187] width 113 height 113
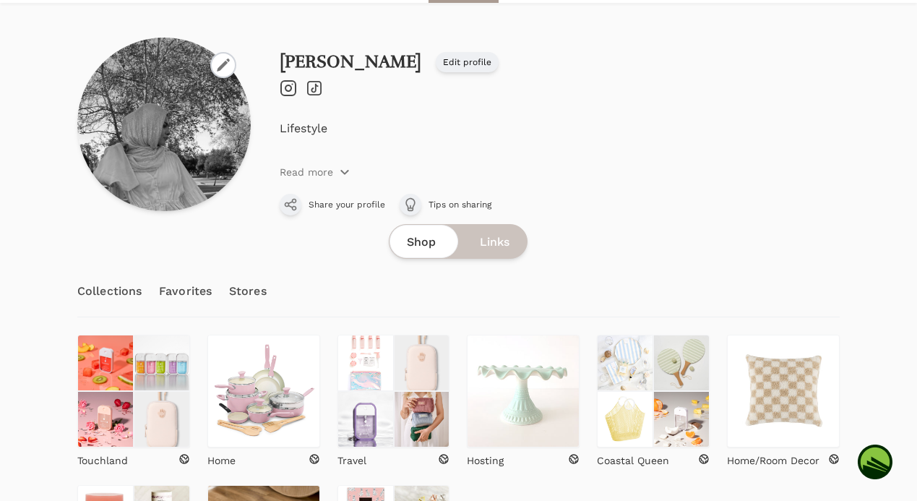
scroll to position [202, 0]
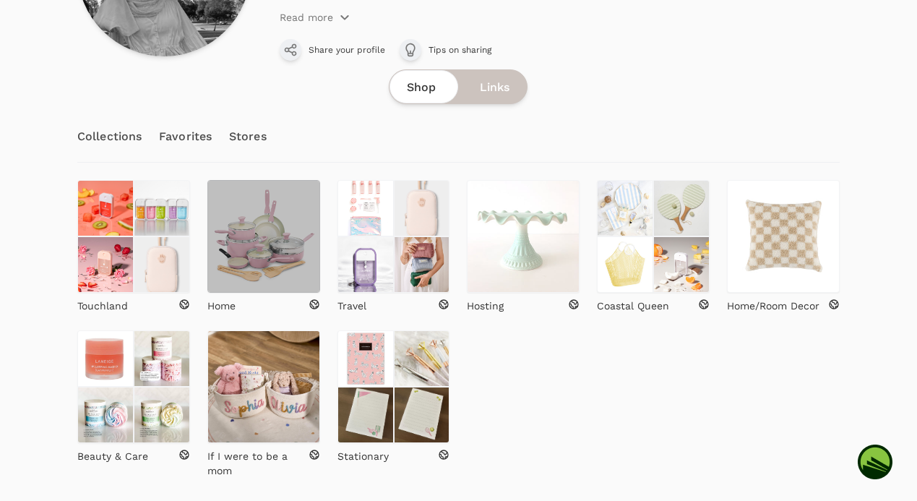
click at [274, 261] on img at bounding box center [263, 236] width 113 height 113
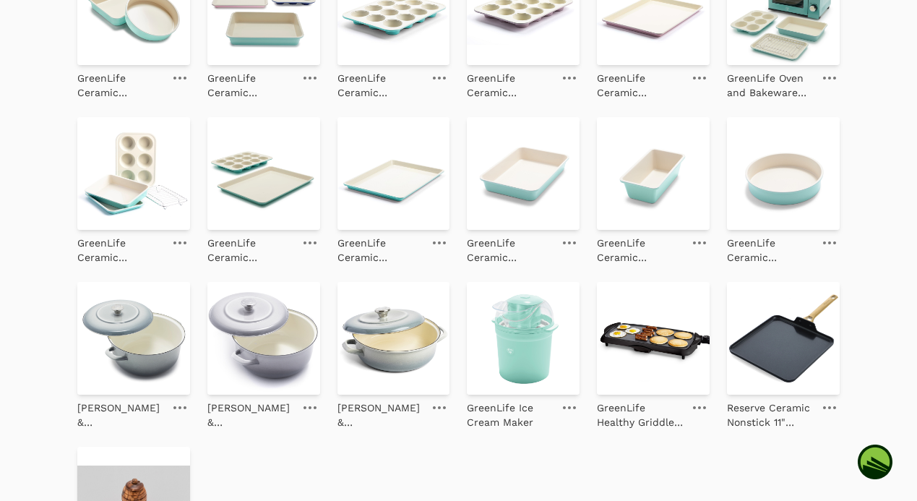
scroll to position [2119, 0]
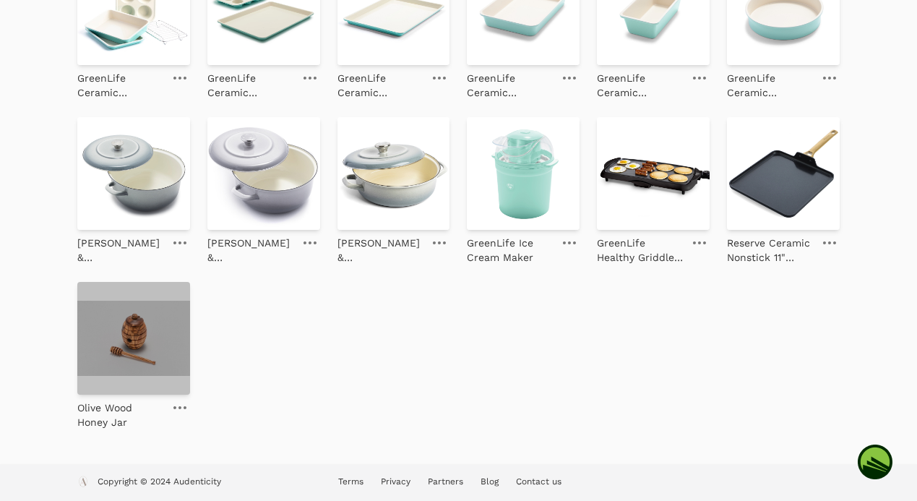
click at [156, 358] on img at bounding box center [133, 338] width 113 height 113
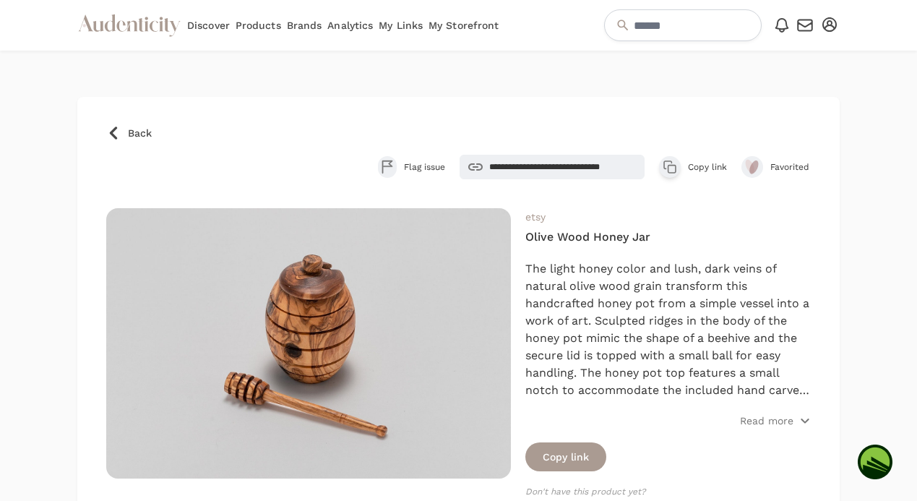
click at [114, 132] on icon at bounding box center [113, 133] width 14 height 14
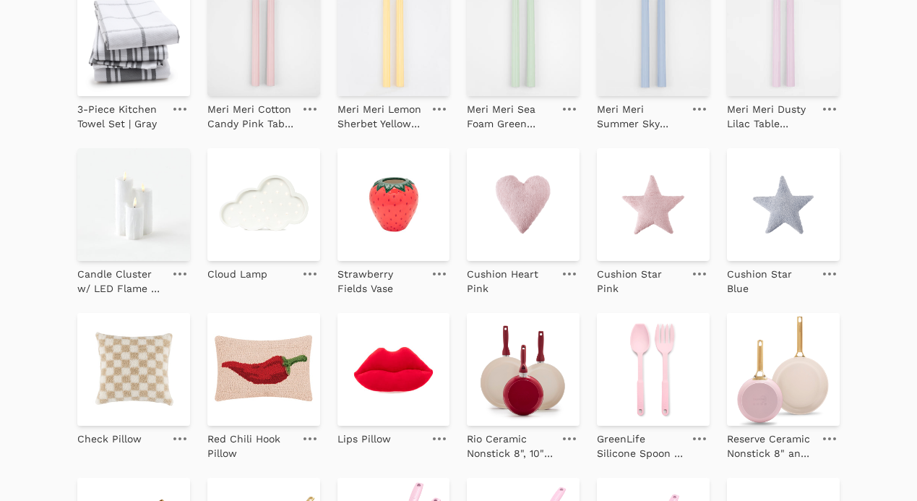
scroll to position [774, 0]
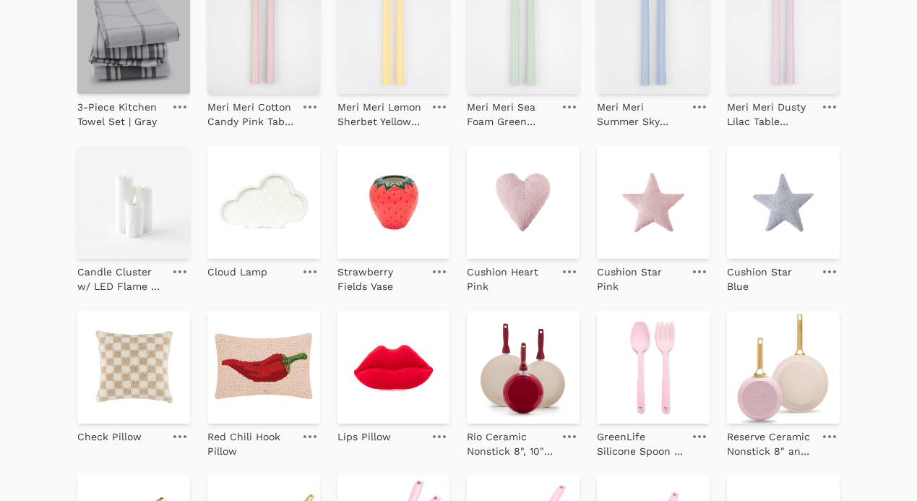
drag, startPoint x: 423, startPoint y: 195, endPoint x: 154, endPoint y: 9, distance: 326.6
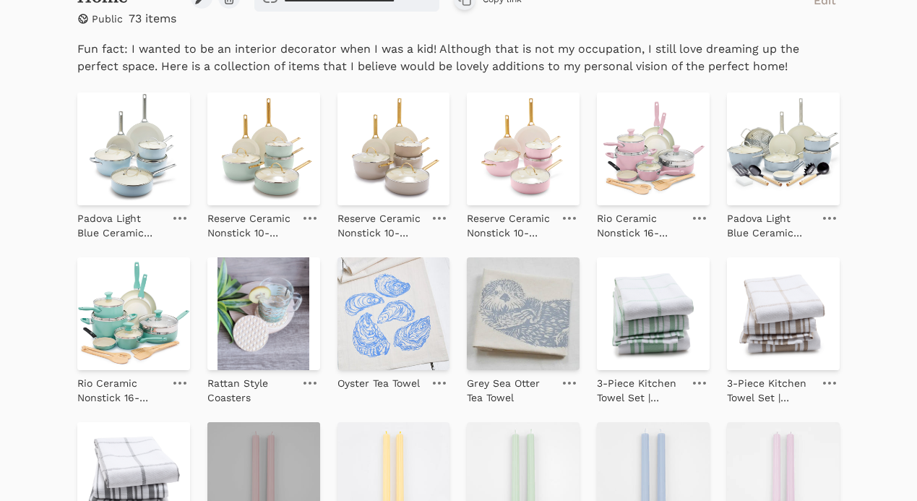
scroll to position [0, 0]
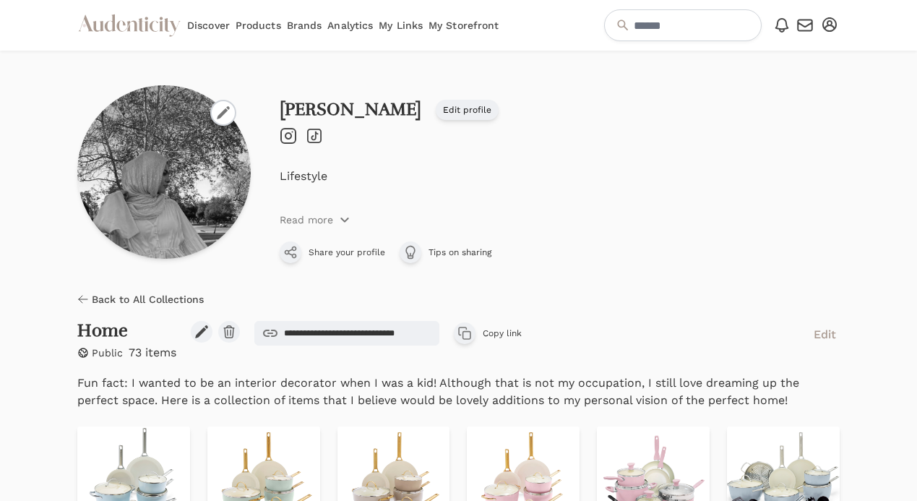
click at [336, 27] on link "Analytics" at bounding box center [350, 25] width 46 height 51
